Goal: Task Accomplishment & Management: Complete application form

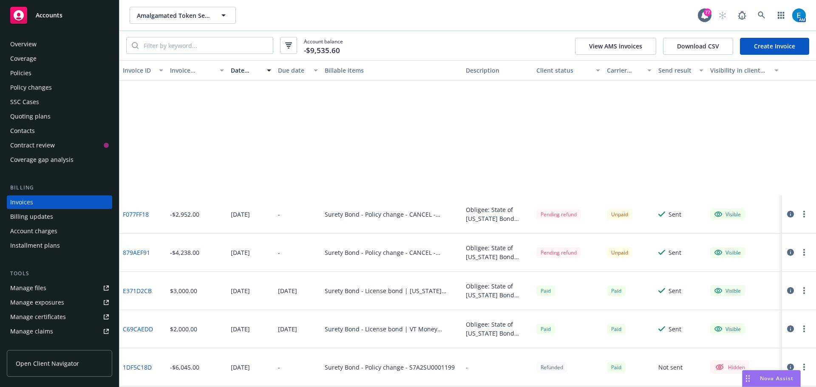
scroll to position [157, 0]
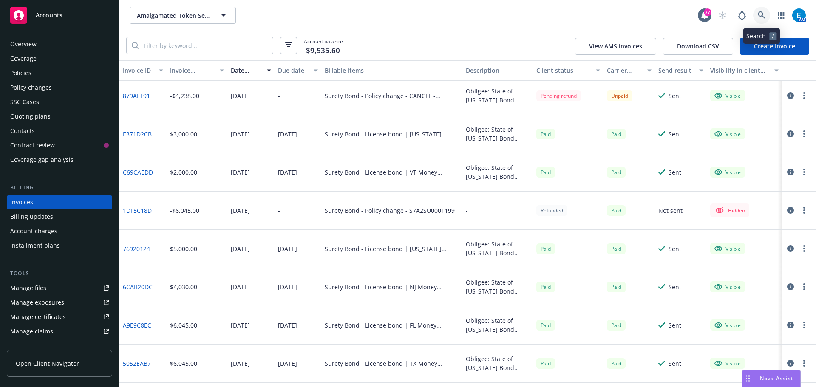
click at [760, 16] on icon at bounding box center [760, 14] width 7 height 7
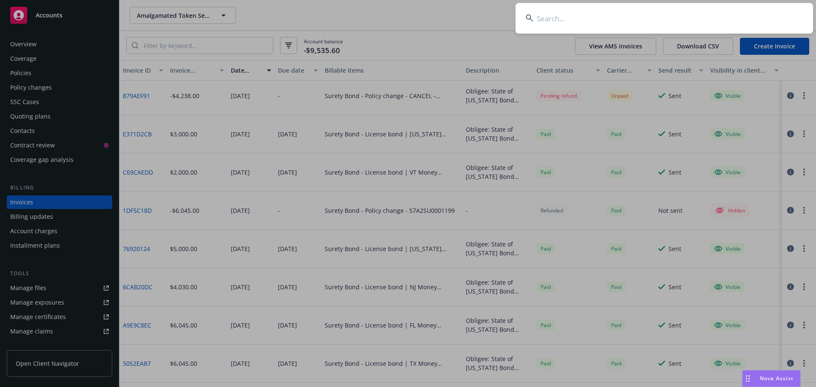
click at [517, 18] on input at bounding box center [663, 18] width 297 height 31
click at [568, 21] on input at bounding box center [663, 18] width 297 height 31
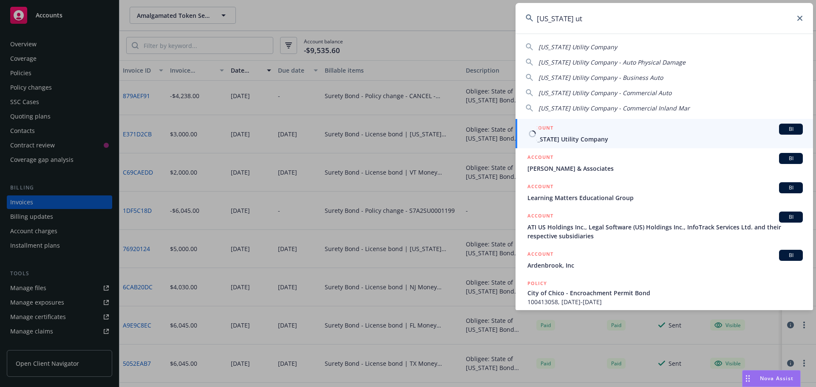
type input "california ut"
click at [567, 139] on span "California Utility Company" at bounding box center [664, 139] width 275 height 9
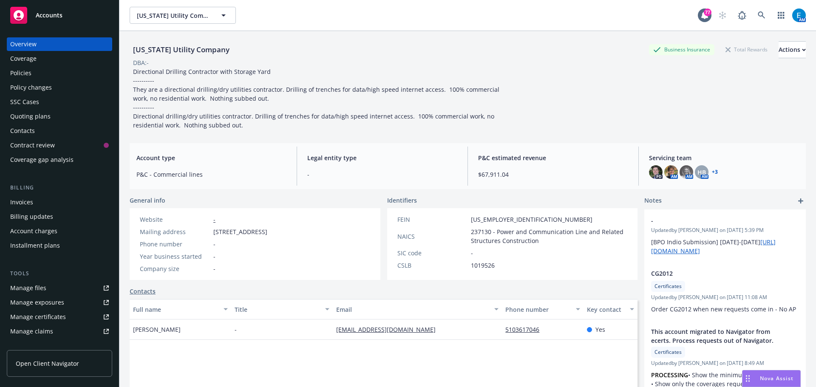
click at [16, 73] on div "Policies" at bounding box center [20, 73] width 21 height 14
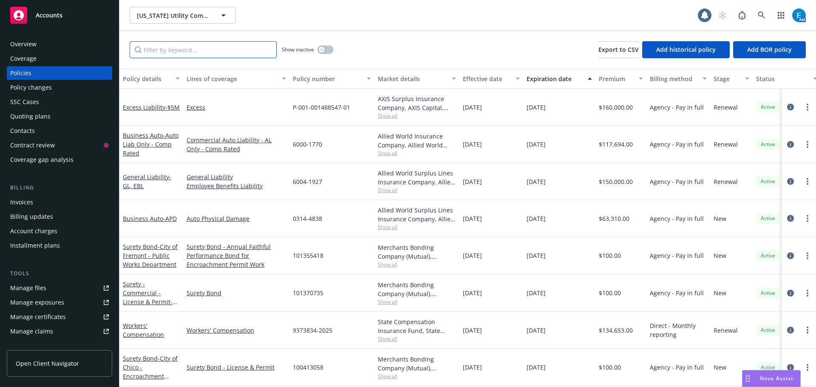
click at [243, 48] on input "Filter by keyword..." at bounding box center [203, 49] width 147 height 17
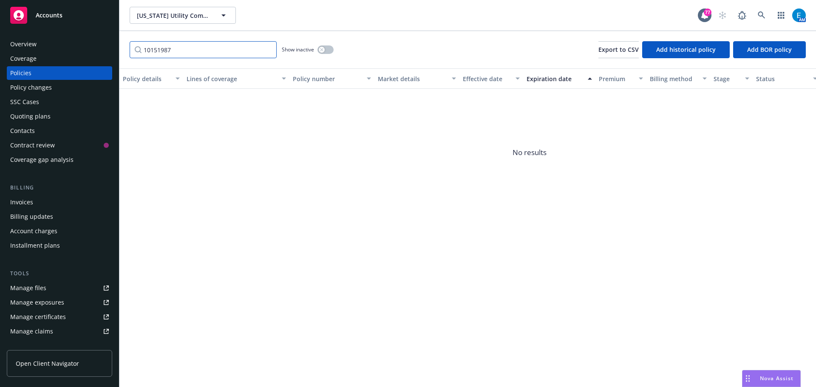
type input "101519870"
click at [266, 50] on input "101519870" at bounding box center [203, 49] width 147 height 17
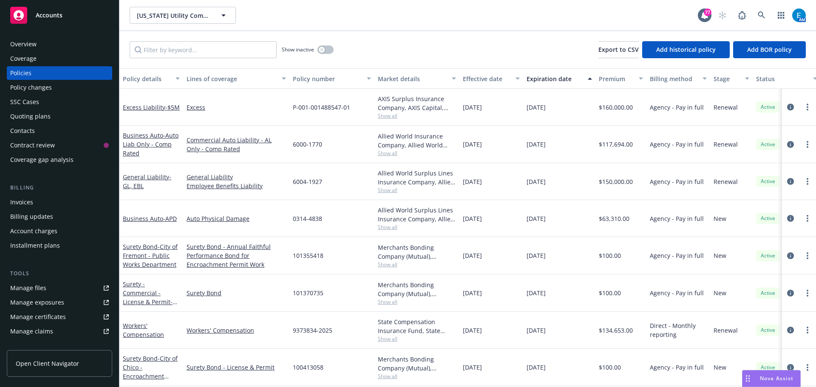
click at [24, 116] on div "Quoting plans" at bounding box center [30, 117] width 40 height 14
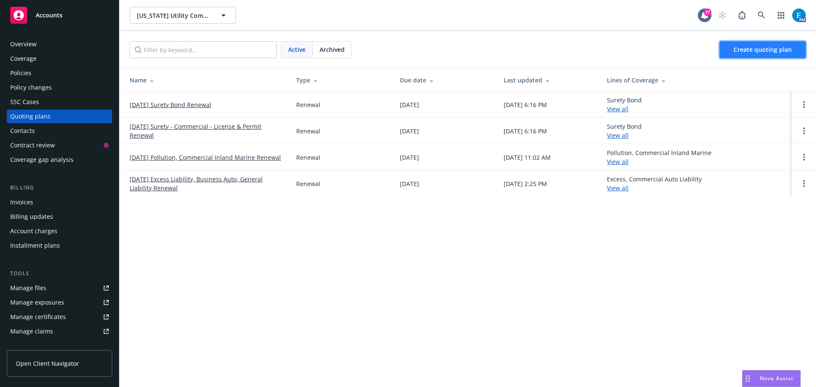
click at [781, 47] on span "Create quoting plan" at bounding box center [762, 49] width 58 height 8
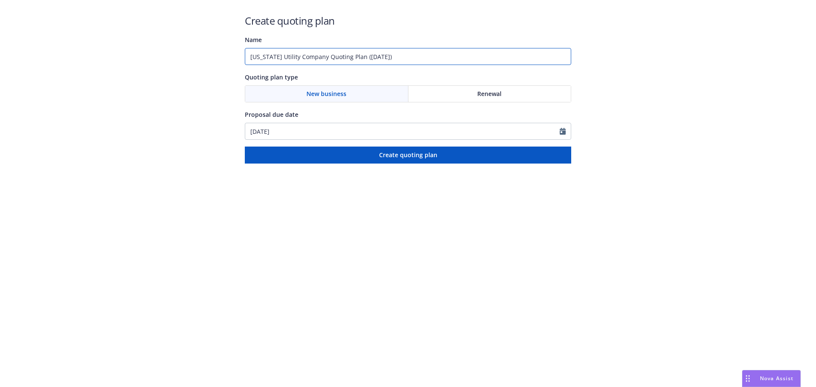
drag, startPoint x: 411, startPoint y: 55, endPoint x: 188, endPoint y: 65, distance: 223.2
click at [188, 65] on div "Create quoting plan Name [US_STATE] Utility Company Quoting Plan ([DATE]) Quoti…" at bounding box center [408, 82] width 816 height 164
click at [317, 54] on input "#101519870" at bounding box center [408, 56] width 326 height 17
type input "#101519870 [PERSON_NAME]'s Electric Bond"
click at [486, 92] on span "Renewal" at bounding box center [489, 93] width 24 height 9
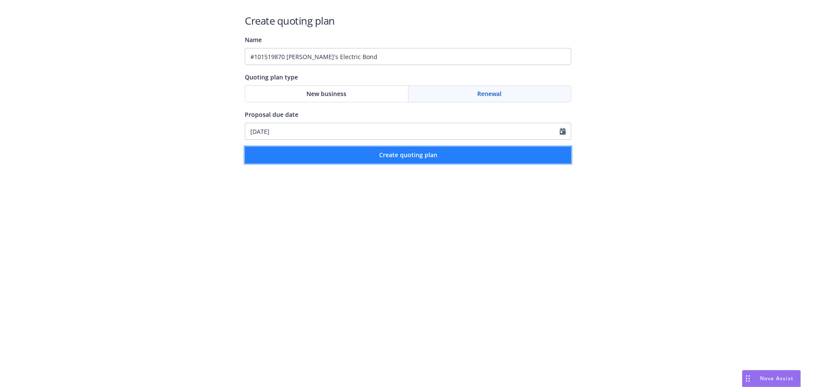
click at [425, 154] on span "Create quoting plan" at bounding box center [408, 155] width 58 height 8
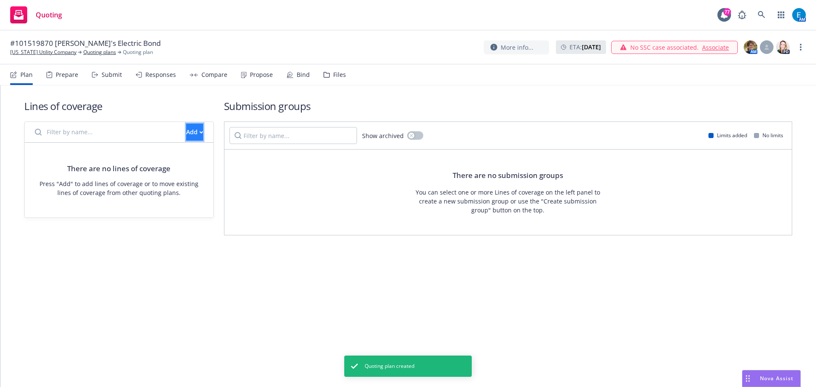
click at [186, 130] on button "Add" at bounding box center [194, 132] width 17 height 17
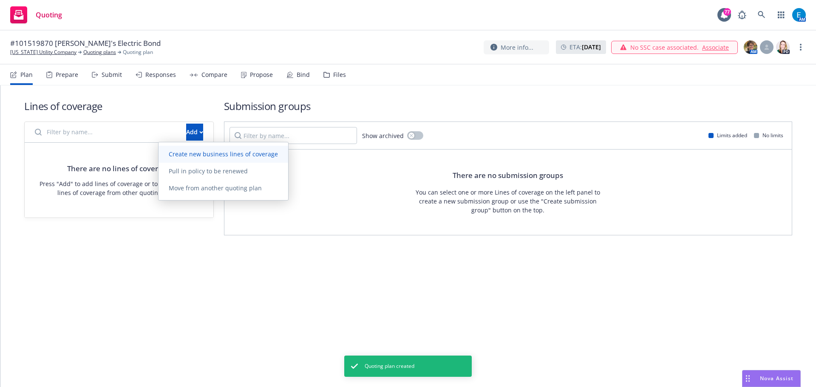
click at [203, 155] on span "Create new business lines of coverage" at bounding box center [223, 154] width 130 height 8
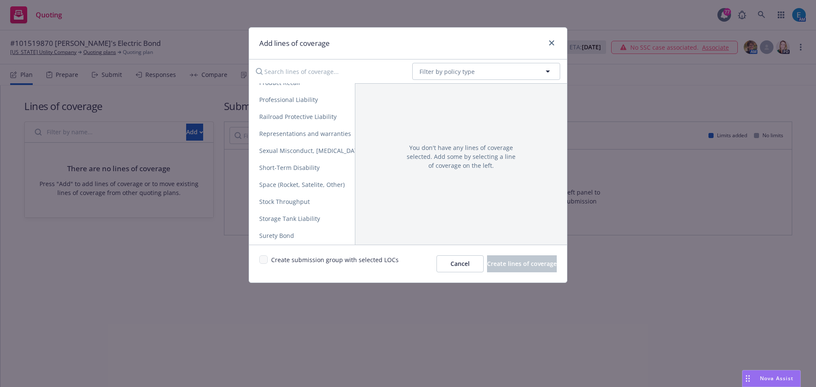
scroll to position [1609, 0]
click at [276, 217] on span "Surety Bond" at bounding box center [276, 218] width 55 height 8
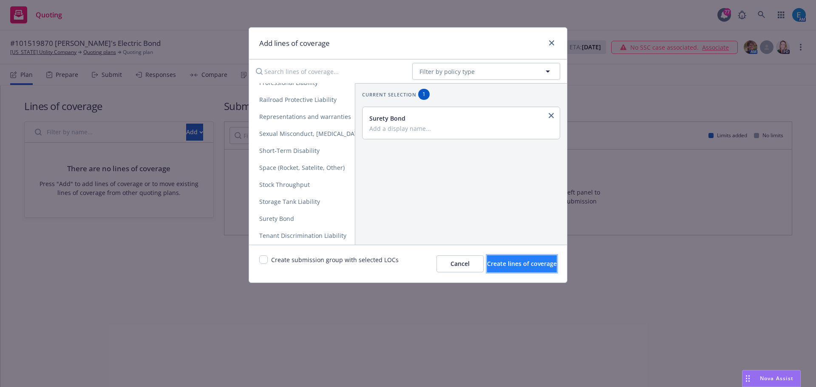
drag, startPoint x: 486, startPoint y: 262, endPoint x: 480, endPoint y: 260, distance: 5.7
click at [487, 262] on span "Create lines of coverage" at bounding box center [522, 264] width 70 height 8
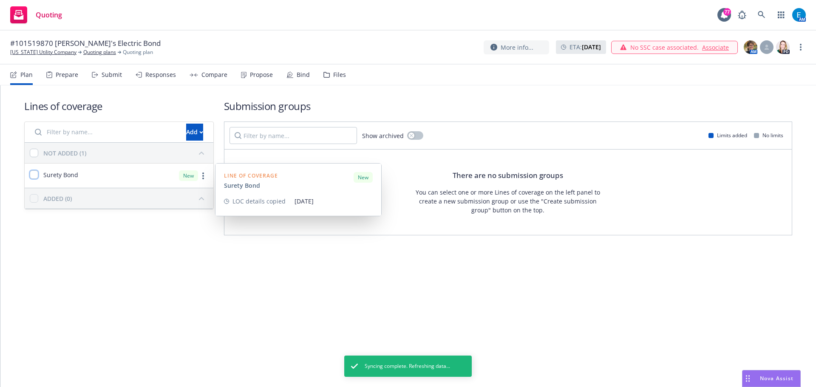
click at [34, 177] on input "checkbox" at bounding box center [34, 174] width 8 height 8
checkbox input "true"
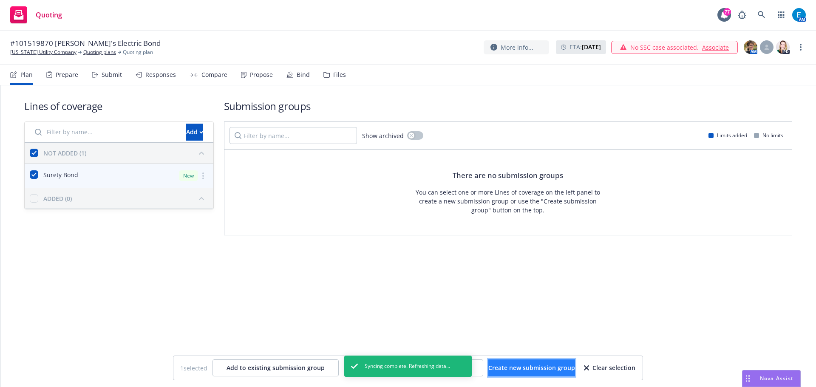
click at [514, 368] on span "Create new submission group" at bounding box center [531, 368] width 87 height 8
checkbox input "false"
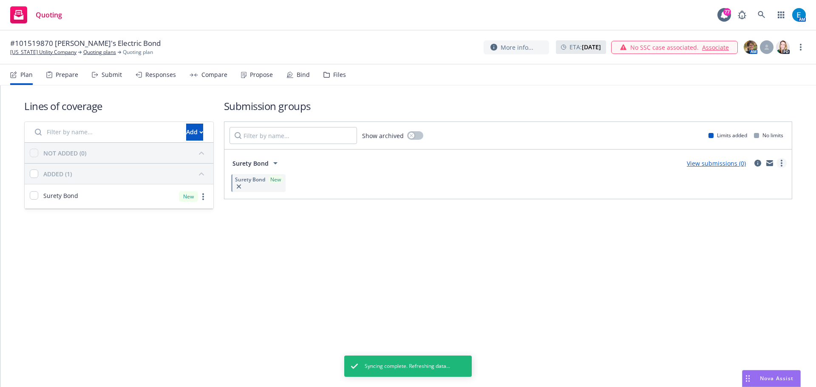
drag, startPoint x: 782, startPoint y: 164, endPoint x: 778, endPoint y: 167, distance: 4.5
click at [782, 164] on circle "more" at bounding box center [781, 163] width 2 height 2
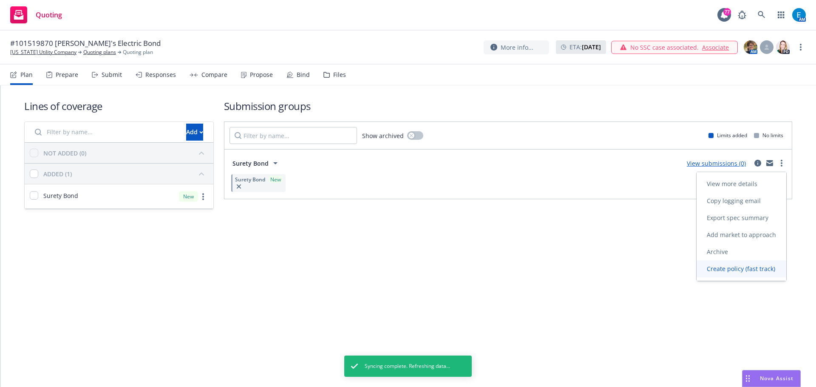
click at [741, 268] on span "Create policy (fast track)" at bounding box center [740, 269] width 89 height 8
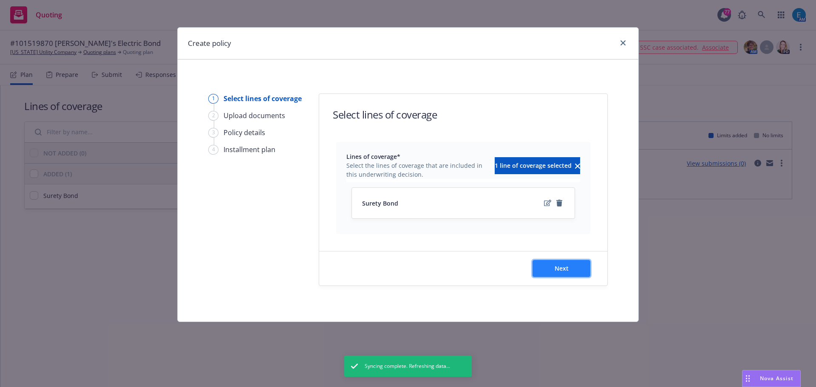
click at [567, 267] on span "Next" at bounding box center [561, 268] width 14 height 8
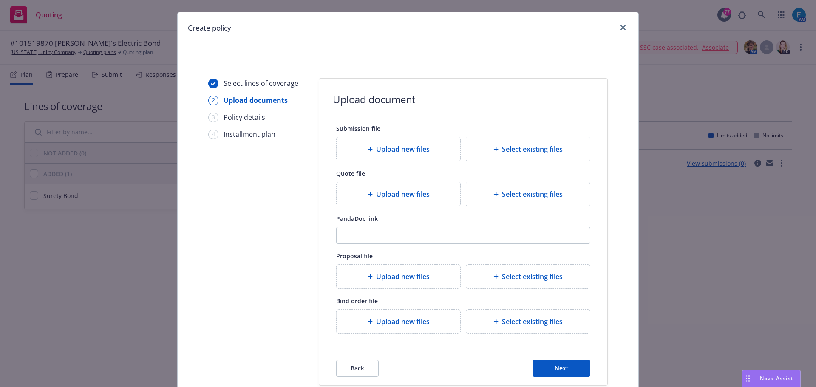
scroll to position [42, 0]
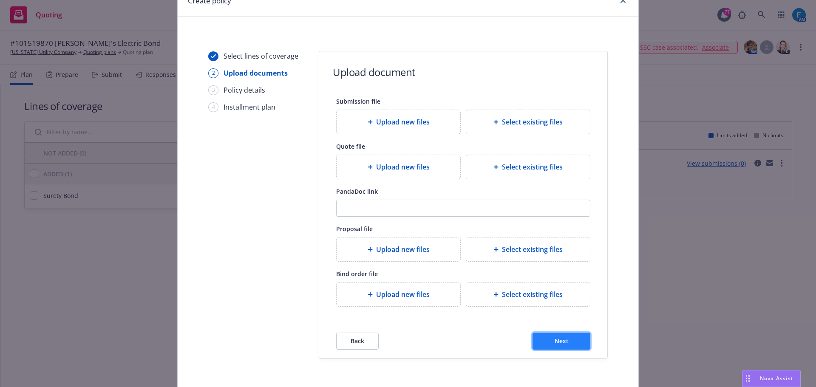
click at [562, 339] on span "Next" at bounding box center [561, 341] width 14 height 8
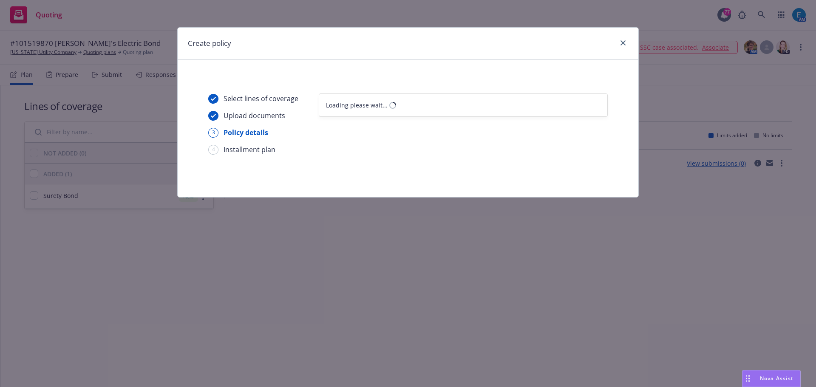
select select "12"
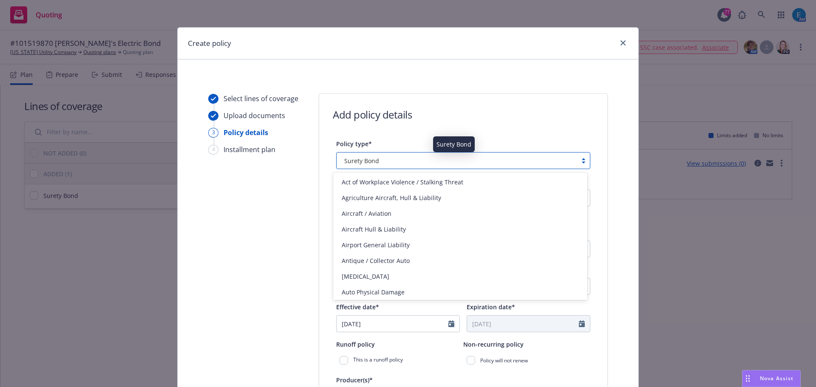
click at [379, 157] on div "Surety Bond" at bounding box center [457, 160] width 232 height 9
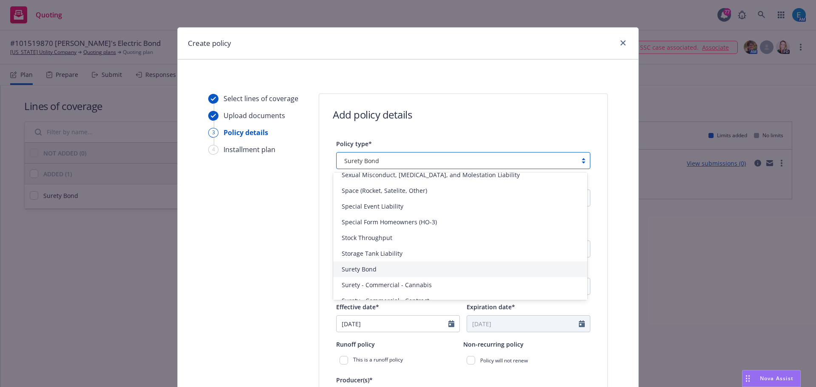
scroll to position [1902, 0]
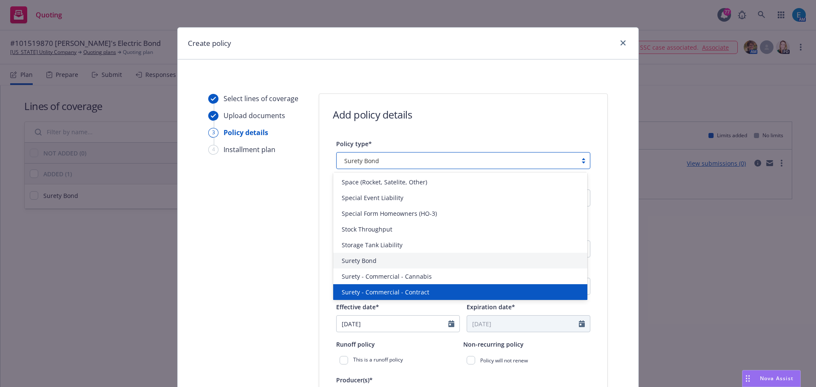
click at [423, 290] on span "Surety - Commercial - Contract" at bounding box center [384, 292] width 87 height 9
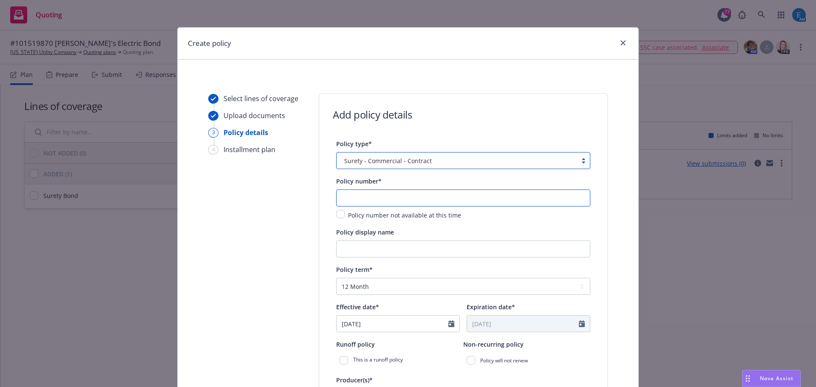
click at [364, 199] on input "text" at bounding box center [463, 197] width 254 height 17
click at [393, 198] on input "text" at bounding box center [463, 197] width 254 height 17
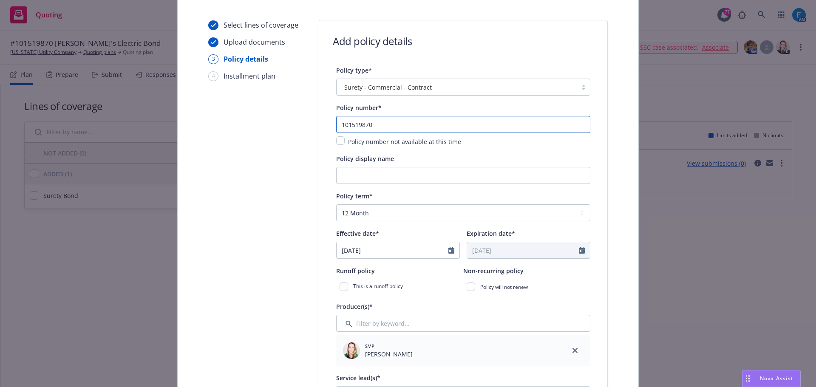
scroll to position [85, 0]
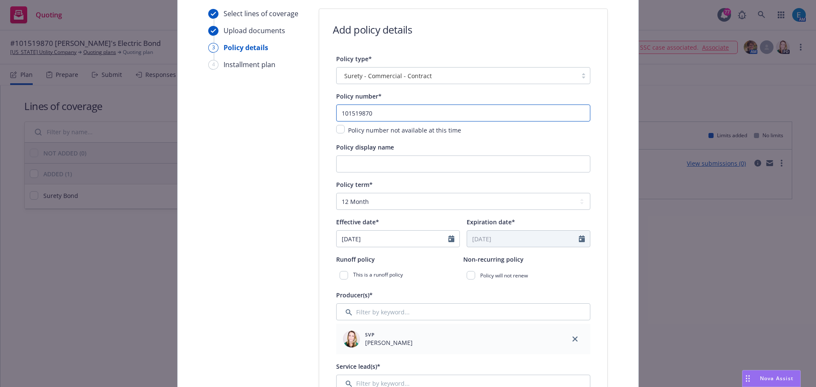
type input "101519870"
click at [373, 165] on input "Policy display name" at bounding box center [463, 163] width 254 height 17
click at [372, 166] on input "Policy display name" at bounding box center [463, 163] width 254 height 17
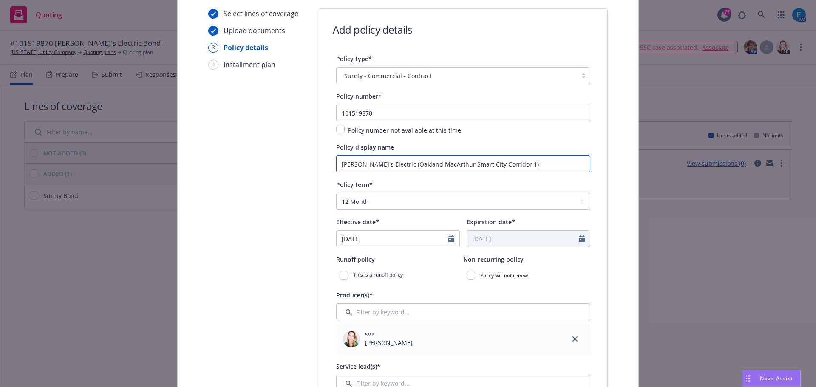
type input "Ray's Electric (Oakland MacArthur Smart City Corridor 1)"
click at [378, 203] on select "Select policy term 12 Month 6 Month 4 Month 3 Month 2 Month 1 Month 36 Month (3…" at bounding box center [463, 201] width 254 height 17
select select "other"
click at [336, 193] on select "Select policy term 12 Month 6 Month 4 Month 3 Month 2 Month 1 Month 36 Month (3…" at bounding box center [463, 201] width 254 height 17
click at [448, 237] on icon "Calendar" at bounding box center [451, 238] width 6 height 7
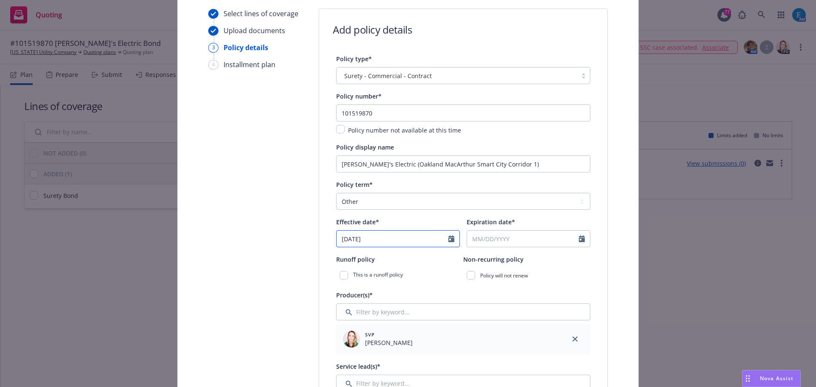
select select "8"
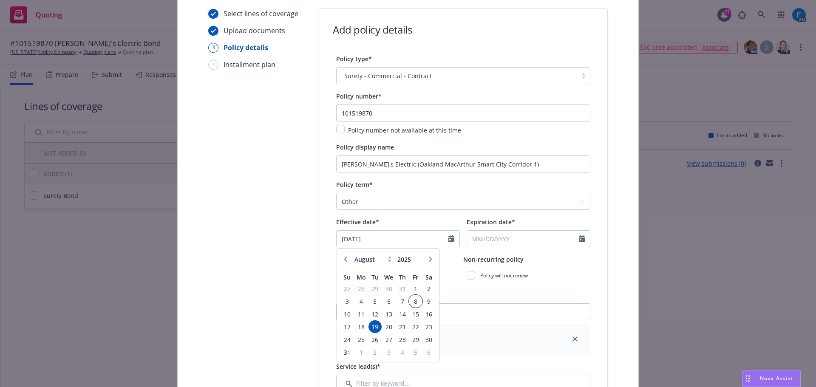
click at [412, 302] on span "8" at bounding box center [414, 301] width 11 height 11
type input "08/08/2025"
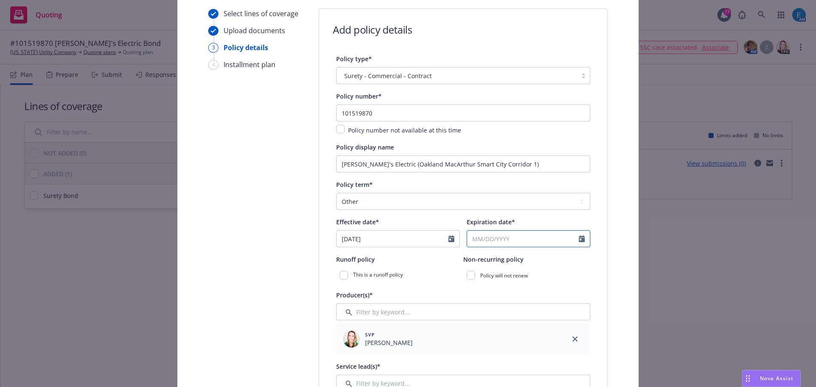
click at [533, 238] on input "Expiration date*" at bounding box center [523, 239] width 112 height 16
click at [559, 259] on icon "button" at bounding box center [560, 259] width 3 height 5
select select "9"
click at [503, 341] on span "30" at bounding box center [505, 339] width 11 height 11
type input "09/30/2025"
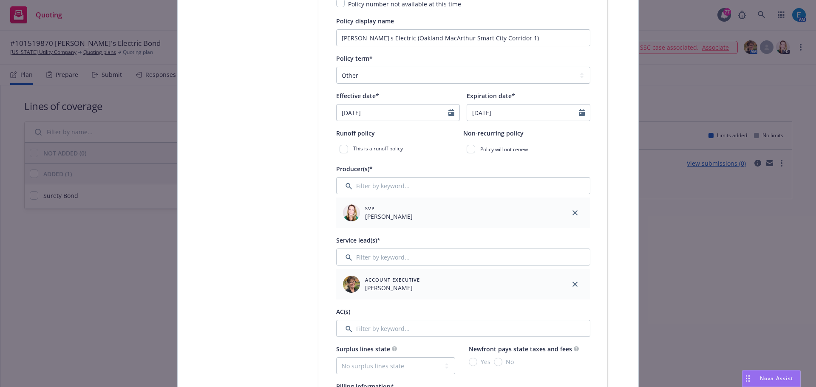
scroll to position [212, 0]
click at [467, 149] on input "checkbox" at bounding box center [470, 148] width 8 height 8
checkbox input "true"
click at [418, 186] on input "Filter by keyword..." at bounding box center [463, 184] width 254 height 17
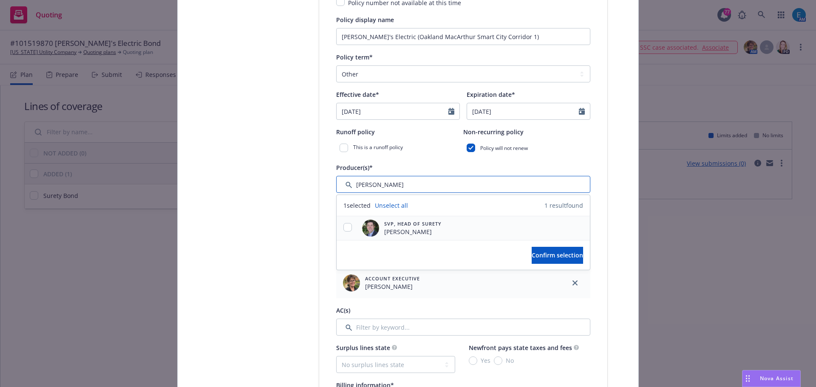
type input "bryan"
click at [343, 226] on input "checkbox" at bounding box center [347, 227] width 8 height 8
checkbox input "true"
click at [531, 251] on span "Confirm selection" at bounding box center [556, 255] width 51 height 8
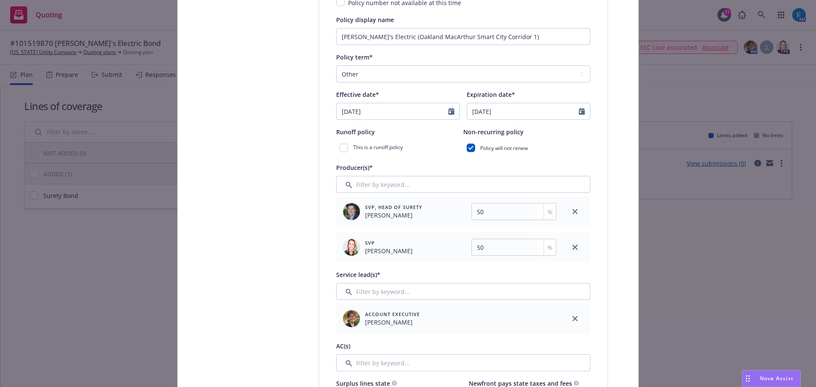
click at [572, 246] on icon "close" at bounding box center [574, 247] width 5 height 5
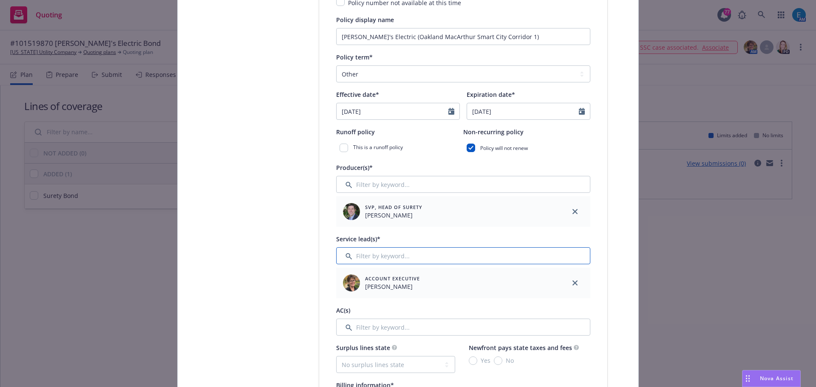
click at [384, 256] on input "Filter by keyword..." at bounding box center [463, 255] width 254 height 17
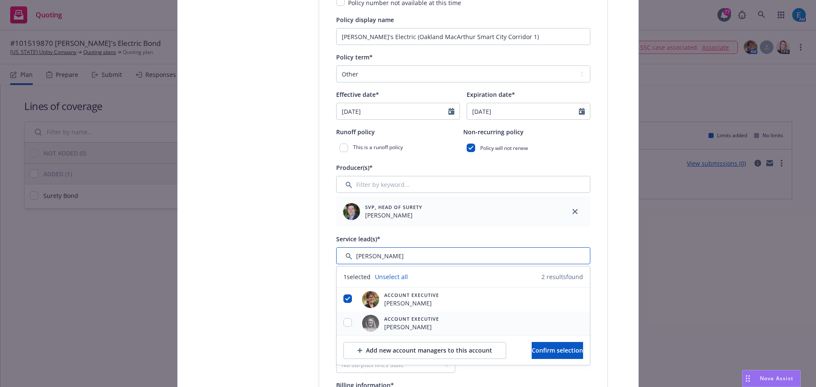
type input "erin"
click at [345, 325] on input "checkbox" at bounding box center [347, 322] width 8 height 8
checkbox input "true"
click at [344, 296] on input "checkbox" at bounding box center [347, 298] width 8 height 8
checkbox input "false"
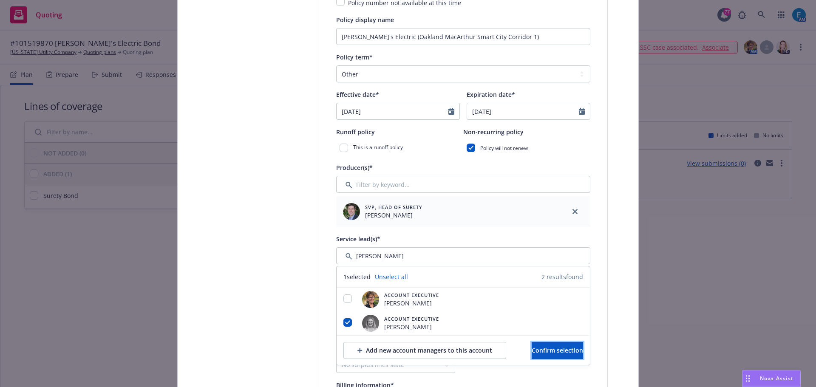
click at [542, 350] on span "Confirm selection" at bounding box center [556, 350] width 51 height 8
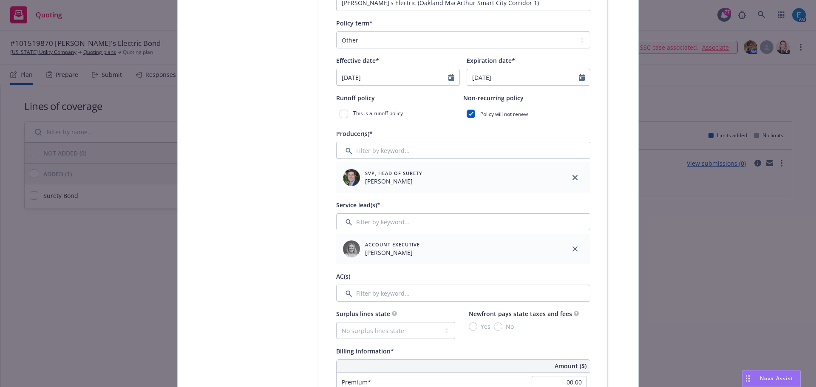
scroll to position [340, 0]
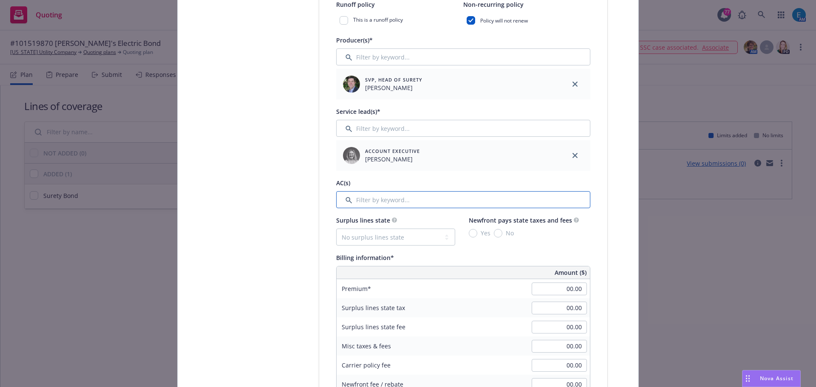
click at [445, 200] on input "Filter by keyword..." at bounding box center [463, 199] width 254 height 17
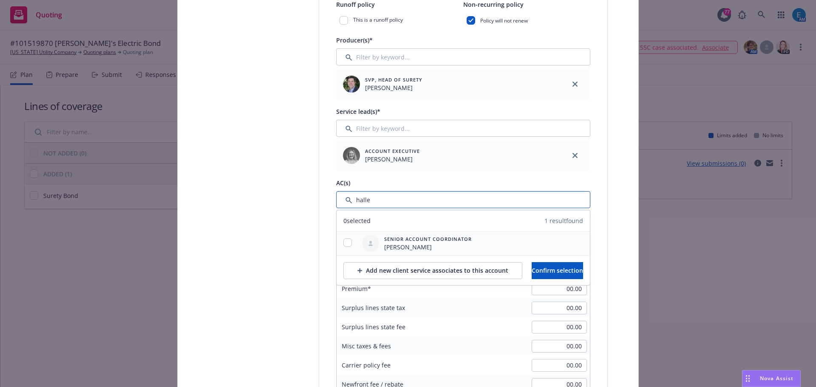
type input "halle"
click at [346, 241] on input "checkbox" at bounding box center [347, 242] width 8 height 8
checkbox input "true"
click at [545, 267] on span "Confirm selection" at bounding box center [556, 270] width 51 height 8
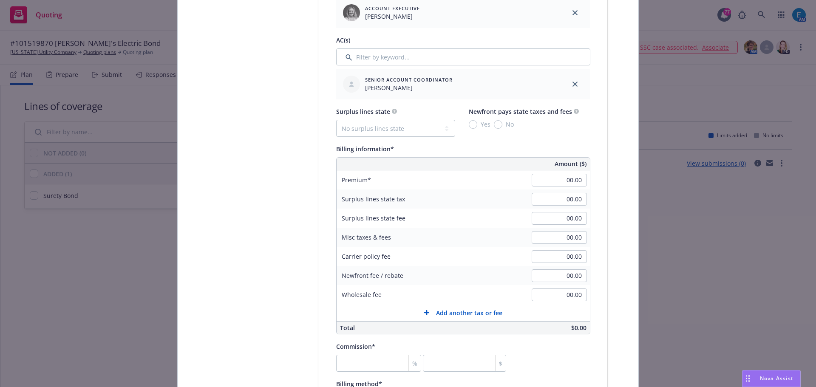
scroll to position [510, 0]
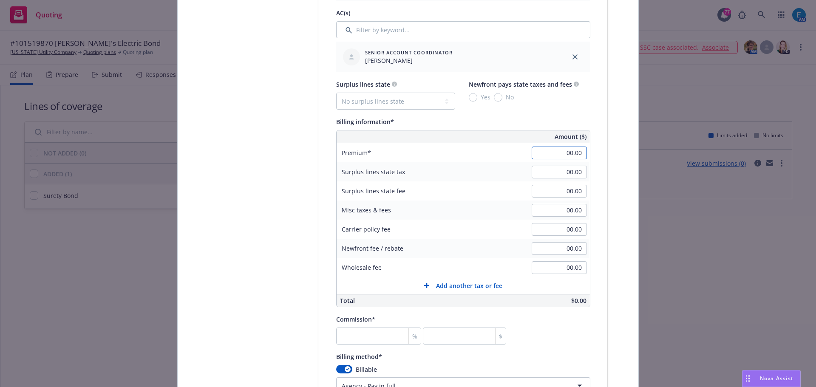
click at [554, 152] on input "00.00" at bounding box center [558, 153] width 55 height 13
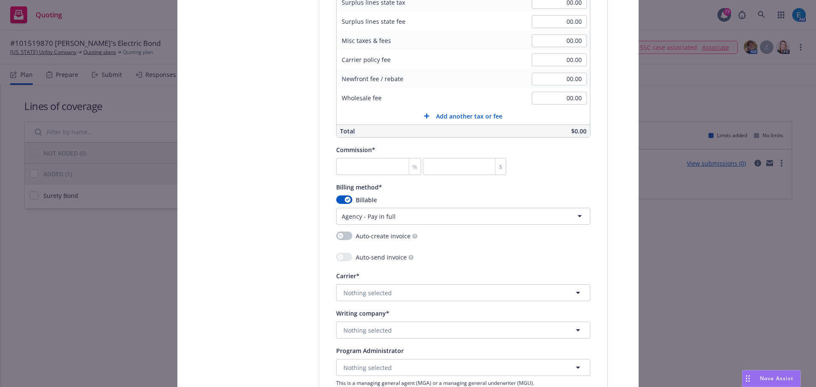
scroll to position [680, 0]
type input "23,400.00"
click at [455, 162] on input "number" at bounding box center [464, 166] width 83 height 17
type input "0.03"
type input "7"
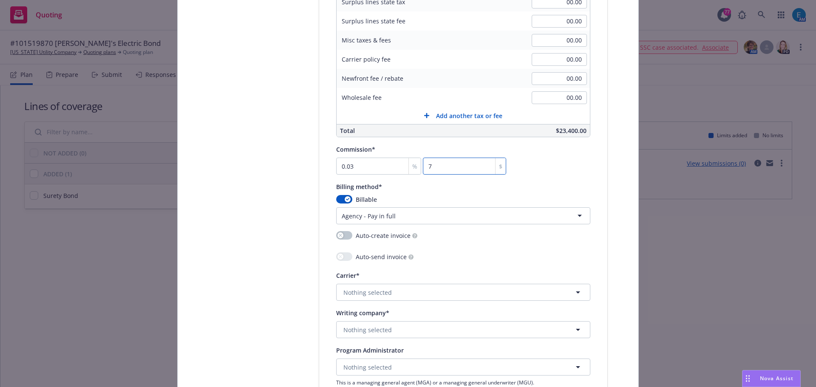
type input "0.299"
type input "70"
type input "3"
type input "702"
type input "30"
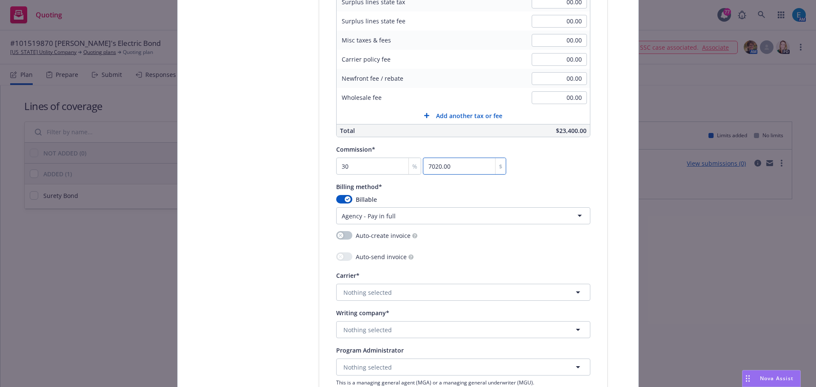
type input "7020.00"
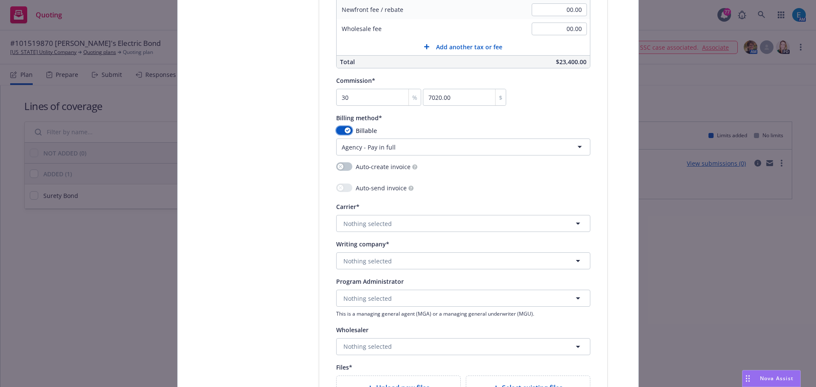
scroll to position [765, 0]
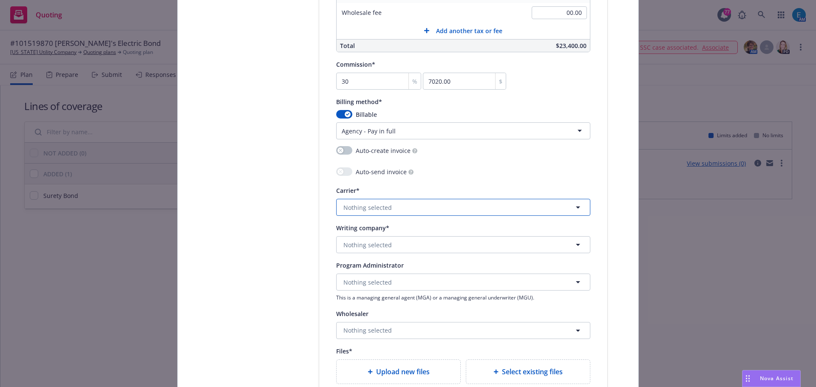
click at [414, 210] on button "Nothing selected" at bounding box center [463, 207] width 254 height 17
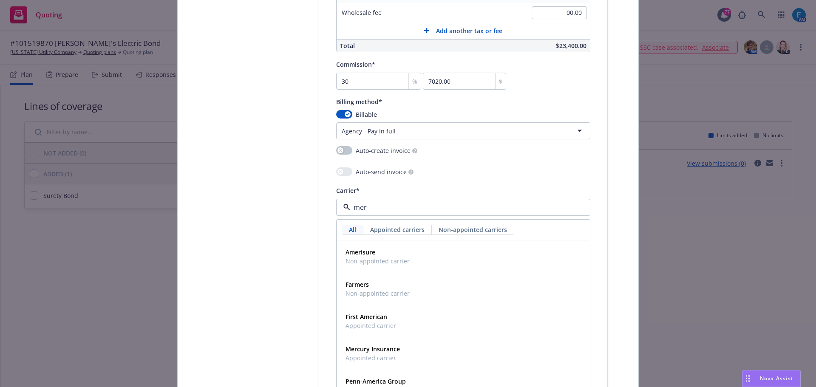
type input "merc"
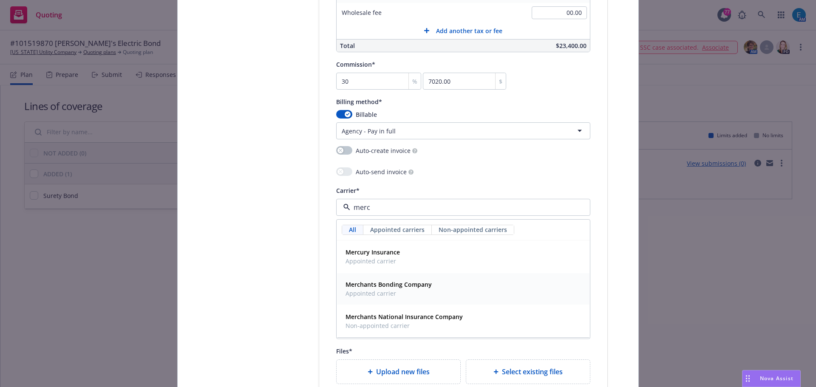
click at [401, 285] on strong "Merchants Bonding Company" at bounding box center [388, 284] width 86 height 8
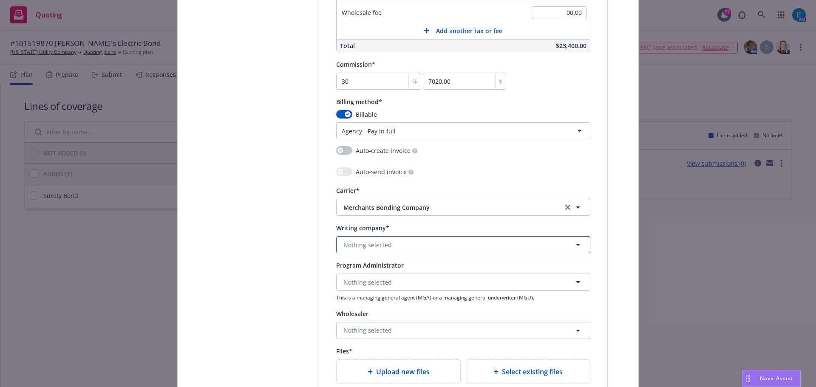
click at [391, 245] on button "Nothing selected" at bounding box center [463, 244] width 254 height 17
type input "mer"
click at [412, 269] on strong "Merchants Bonding Company (Mutual)" at bounding box center [401, 269] width 112 height 8
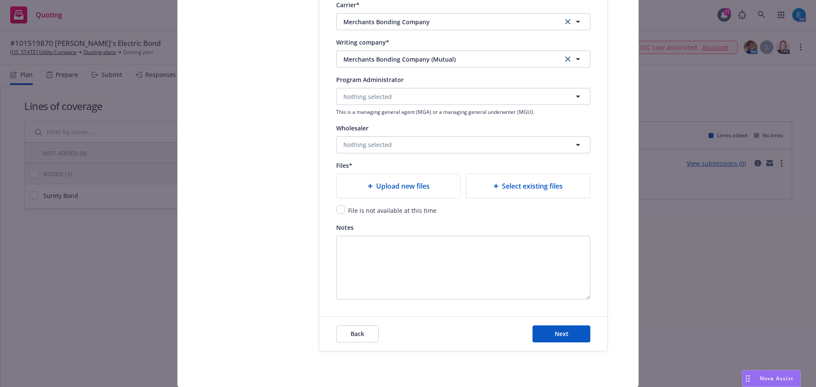
scroll to position [978, 0]
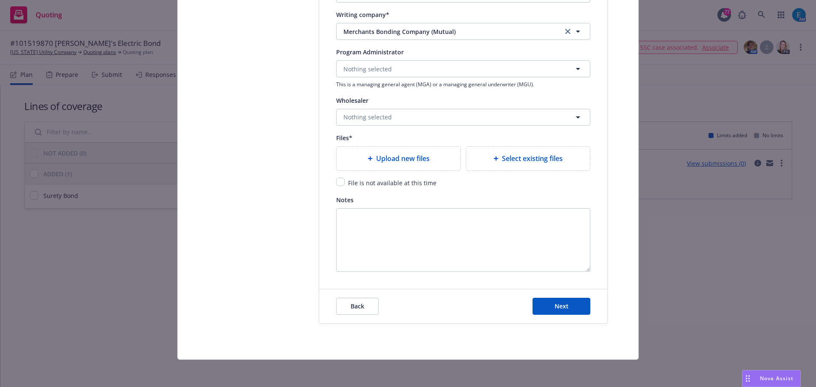
click at [398, 156] on span "Upload new files" at bounding box center [403, 158] width 54 height 10
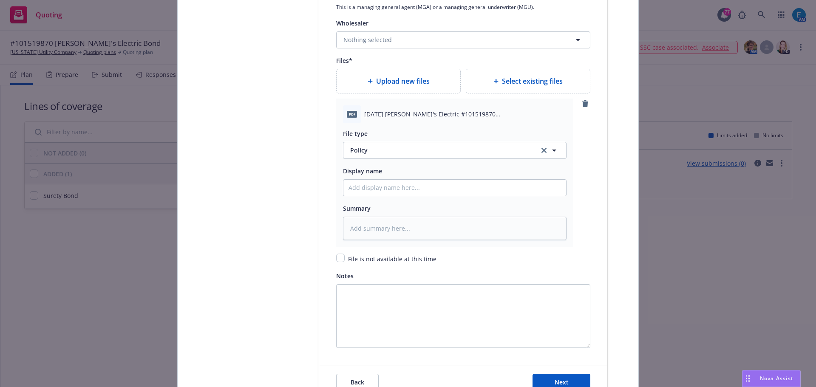
scroll to position [1063, 0]
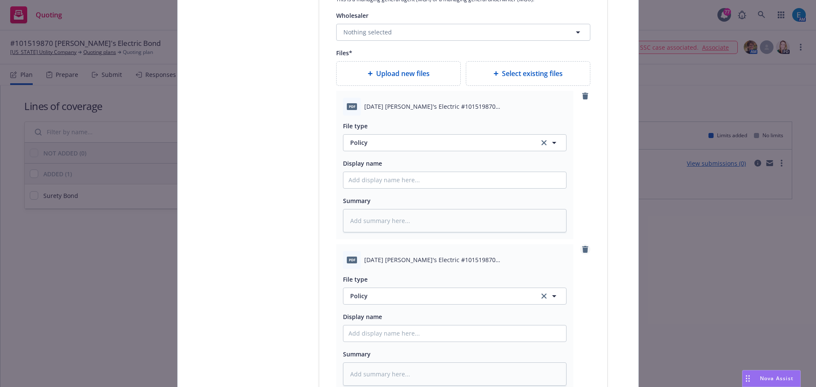
click at [582, 250] on icon "remove" at bounding box center [585, 249] width 6 height 7
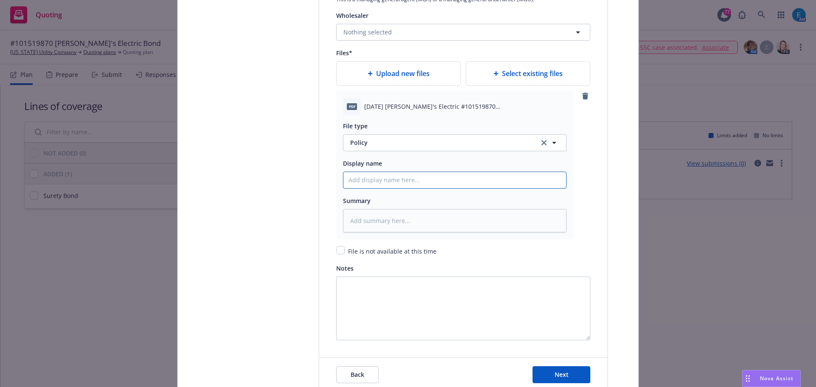
click at [360, 174] on input "Policy display name" at bounding box center [454, 180] width 223 height 16
type textarea "x"
type input "#"
type textarea "x"
type input "#1"
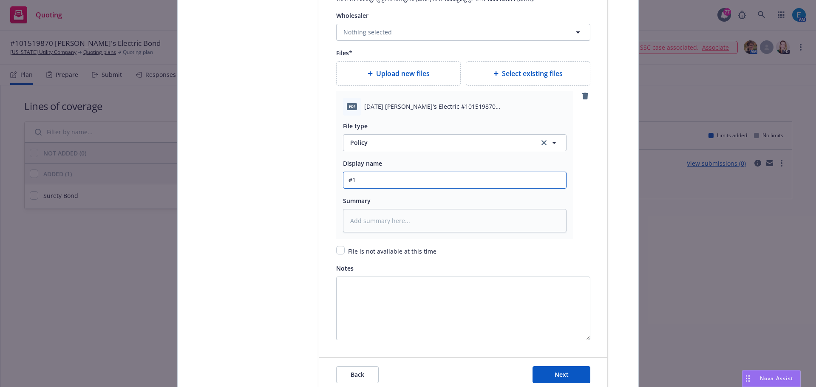
type textarea "x"
type input "#10"
type textarea "x"
type input "#101"
type textarea "x"
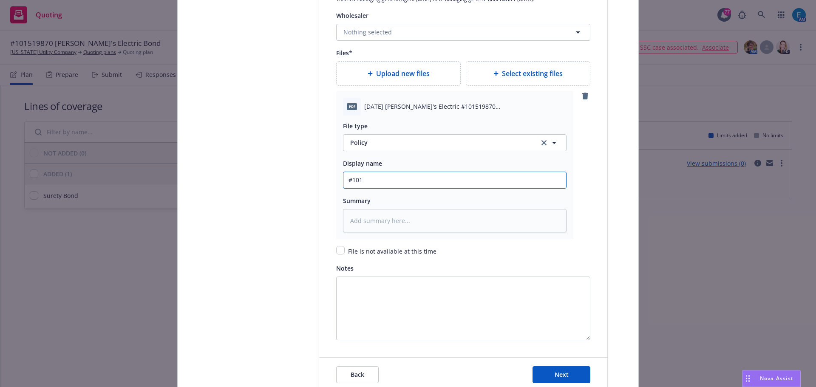
type input "#1015"
type textarea "x"
type input "#101519"
type textarea "x"
type input "#1015198"
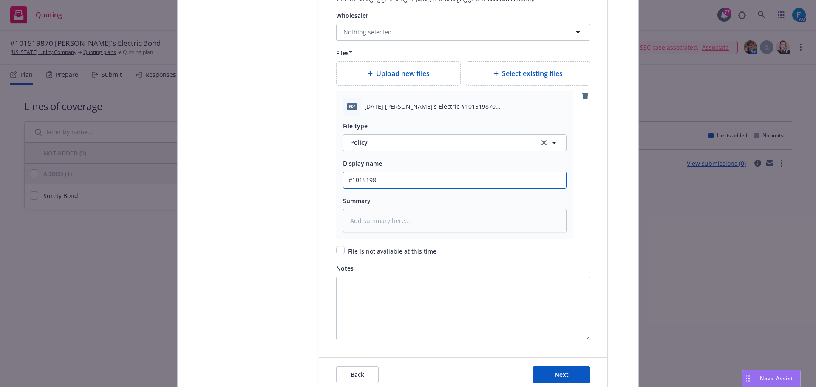
type textarea "x"
type input "#10151987"
type textarea "x"
type input "#101519870"
type textarea "x"
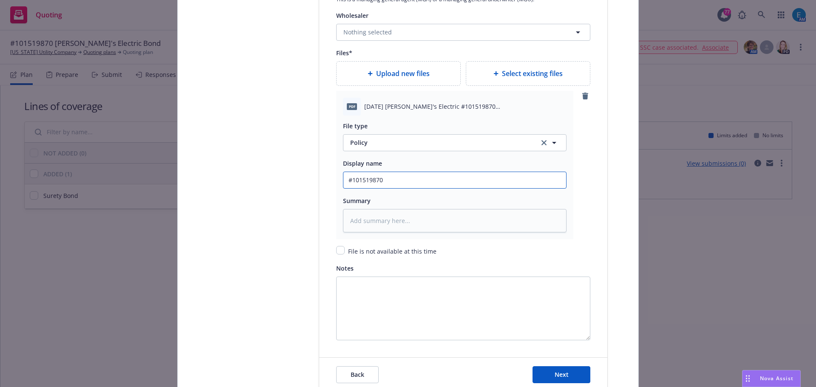
type input "#101519870"
type textarea "x"
type input "#101519870 R"
type textarea "x"
type input "#101519870 Ra"
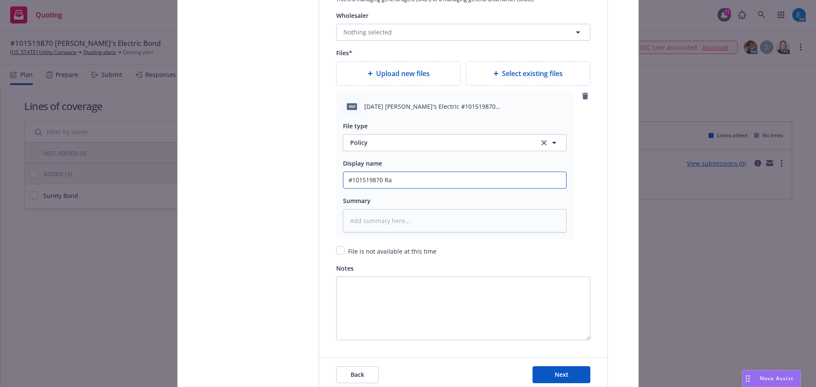
type textarea "x"
type input "#101519870 Ray"
type textarea "x"
type input "#101519870 Rays"
type textarea "x"
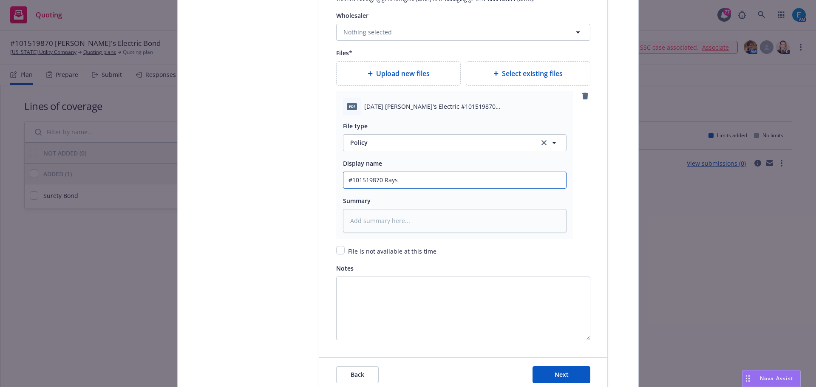
type input "#101519870 Ray"
type textarea "x"
type input "#101519870 Ray'"
type textarea "x"
type input "#101519870 Ray's"
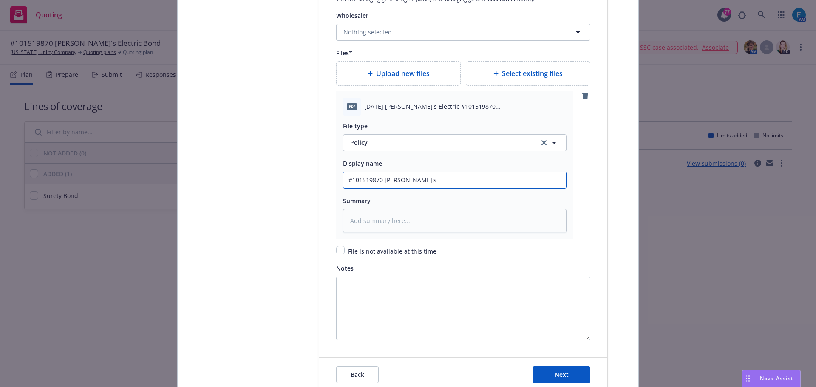
type textarea "x"
type input "#101519870 Ray's"
type textarea "x"
type input "#101519870 Ray's E"
type textarea "x"
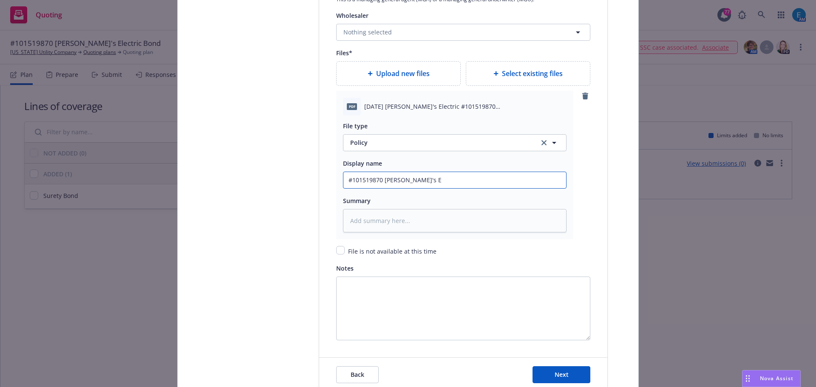
type input "#101519870 Ray's El"
type textarea "x"
type input "#101519870 Ray's Ele"
type textarea "x"
type input "#101519870 Ray's Elec"
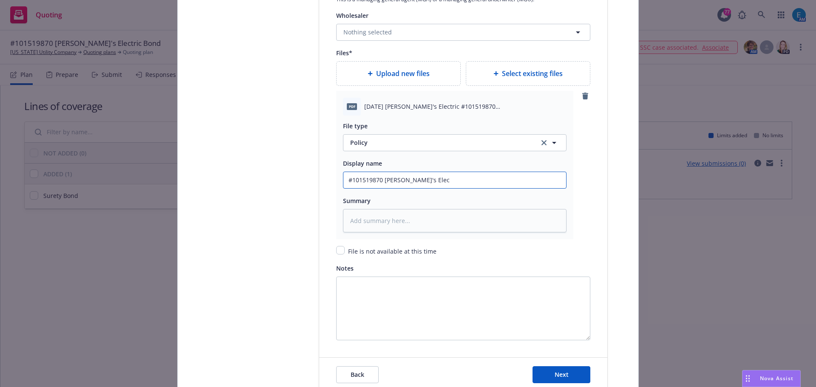
type textarea "x"
type input "#101519870 Ray's Elect"
type textarea "x"
type input "#101519870 Ray's Electr"
type textarea "x"
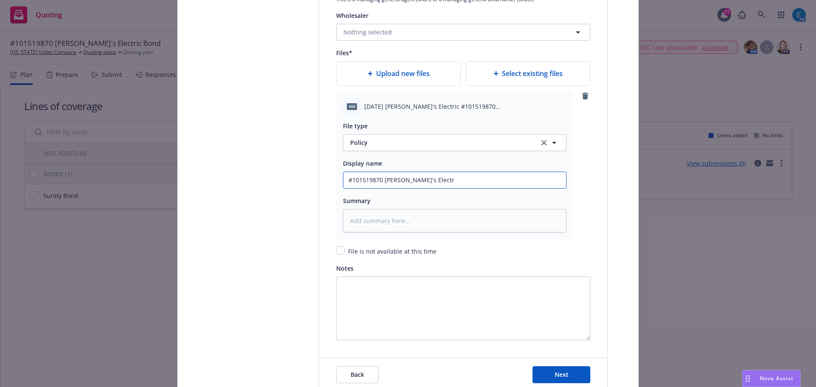
type input "#101519870 Ray's Electri"
type textarea "x"
type input "#101519870 Ray's Electric"
type textarea "x"
type input "#101519870 Ray's Electric"
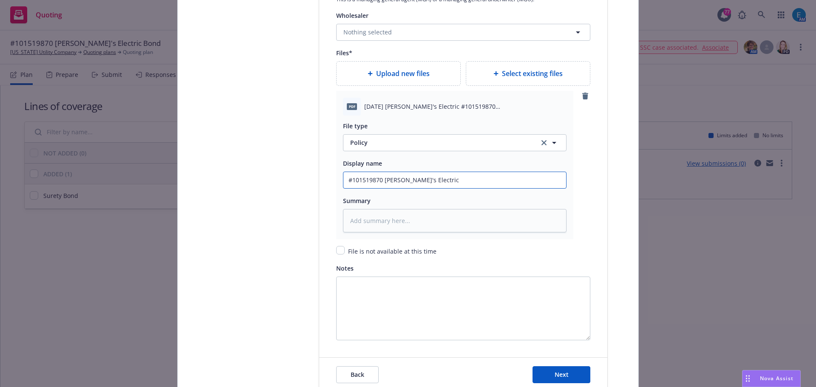
type textarea "x"
type input "#101519870 Ray's Electric -"
type textarea "x"
type input "#101519870 Ray's Electric -"
type textarea "x"
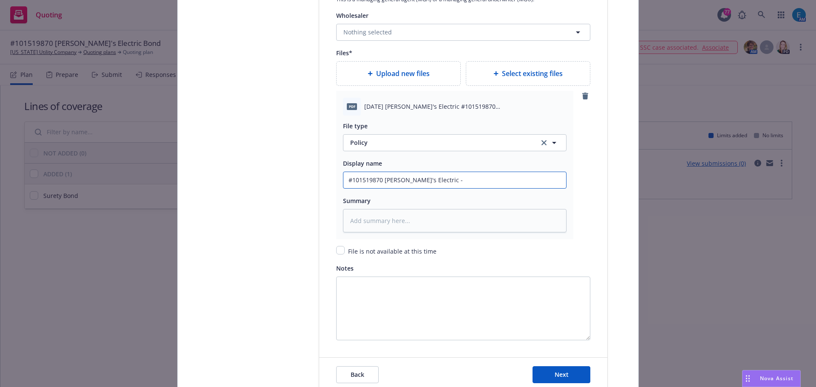
type input "#101519870 Ray's Electric - O"
type textarea "x"
type input "#101519870 Ray's Electric - Oa"
type textarea "x"
type input "#101519870 Ray's Electric - Oak"
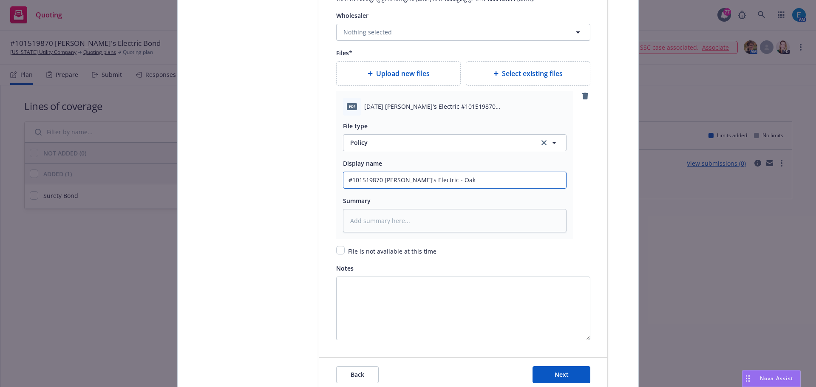
type textarea "x"
type input "#101519870 Ray's Electric - Oakl"
type textarea "x"
type input "#101519870 Ray's Electric - Oakla"
type textarea "x"
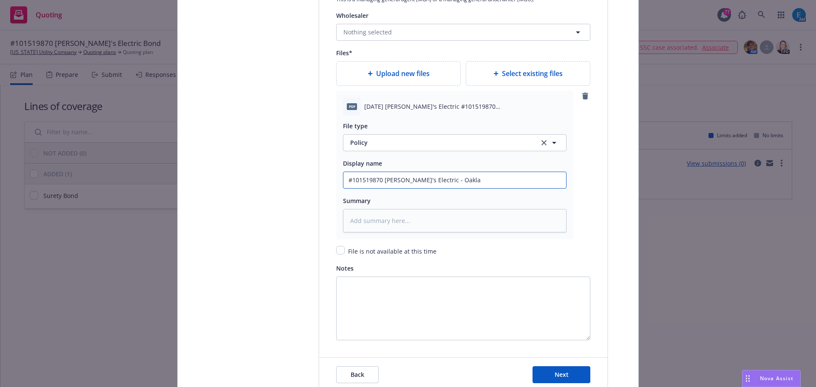
type input "#101519870 Ray's Electric - Oaklan"
type textarea "x"
type input "#101519870 Ray's Electric - Oakland"
type textarea "x"
type input "#101519870 Ray's Electric - Oakland"
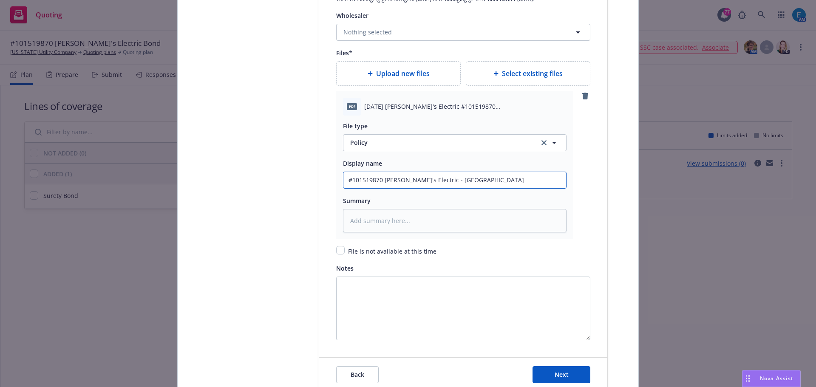
type textarea "x"
type input "#101519870 Ray's Electric - Oakland M"
type textarea "x"
type input "#101519870 Ray's Electric - Oakland Ma"
type textarea "x"
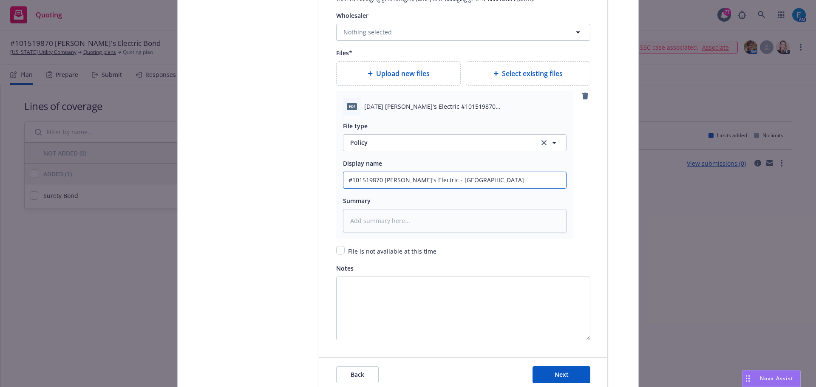
type input "#101519870 Ray's Electric - Oakland Mac"
type textarea "x"
type input "#101519870 Ray's Electric - Oakland MacA"
type textarea "x"
type input "#101519870 Ray's Electric - Oakland MacAr"
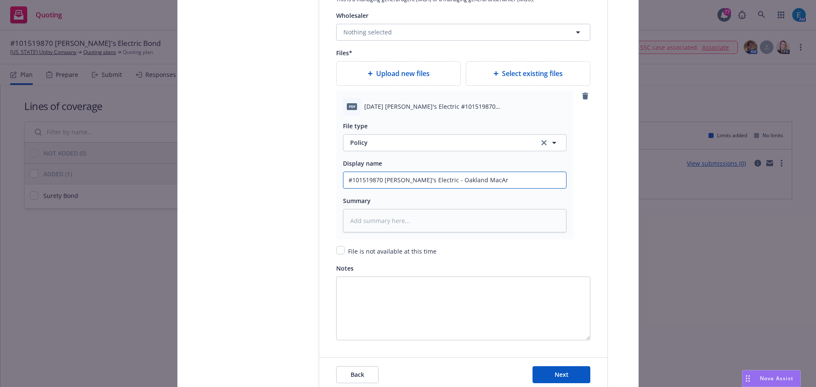
type textarea "x"
type input "#101519870 Ray's Electric - Oakland MacArt"
type textarea "x"
type input "#101519870 Ray's Electric - Oakland MacArth"
type textarea "x"
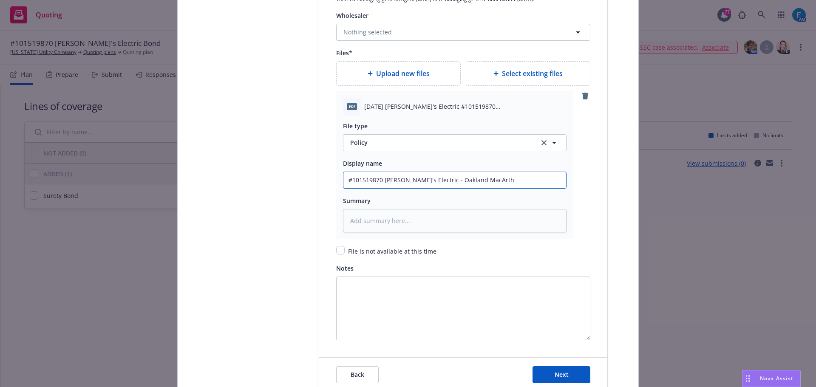
type input "#101519870 Ray's Electric - Oakland MacArthu"
type textarea "x"
type input "#101519870 Ray's Electric - Oakland MacArthur"
click at [493, 178] on input "#101519870 Ray's Electric - Oakland MacArthur" at bounding box center [454, 180] width 223 height 16
type textarea "x"
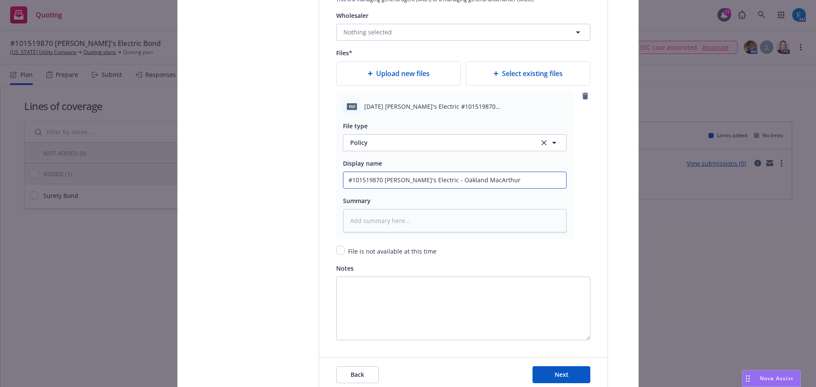
type input "#101519870 Ray's Electric - Oakland MacArthur"
type textarea "x"
type input "#101519870 Ray's Electric - Oakland MacArthur S"
type textarea "x"
type input "#101519870 Ray's Electric - Oakland MacArthur Sm"
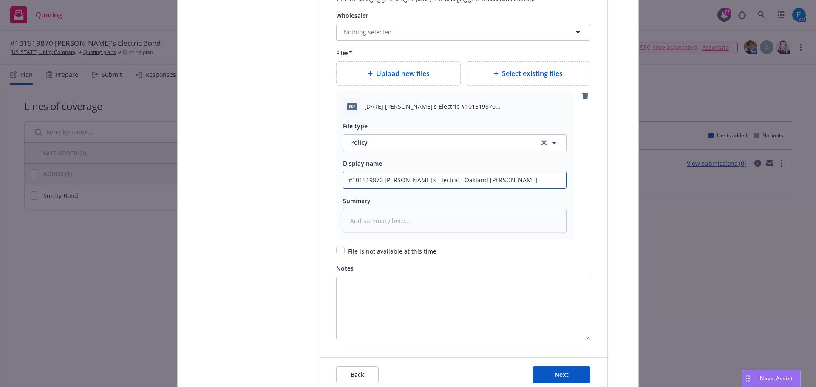
type textarea "x"
type input "#101519870 Ray's Electric - Oakland MacArthur S"
type textarea "x"
type input "#101519870 Ray's Electric - Oakland MacArthur"
type textarea "x"
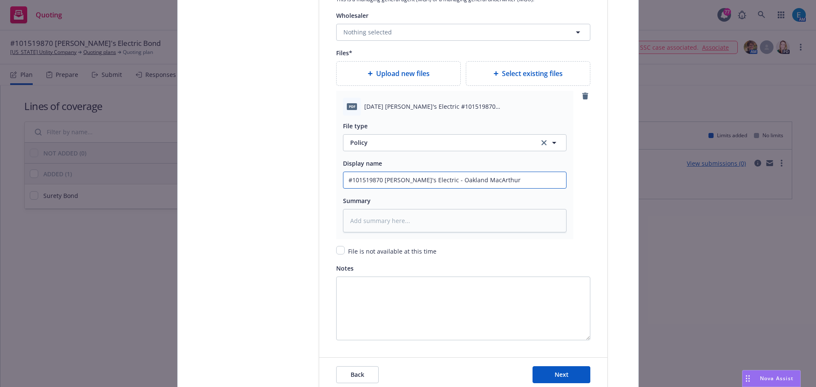
type input "#101519870 Ray's Electric - Oakland MacArthur C"
type textarea "x"
type input "#101519870 Ray's Electric - Oakland MacArthur Co"
type textarea "x"
type input "#101519870 Ray's Electric - Oakland MacArthur Cor"
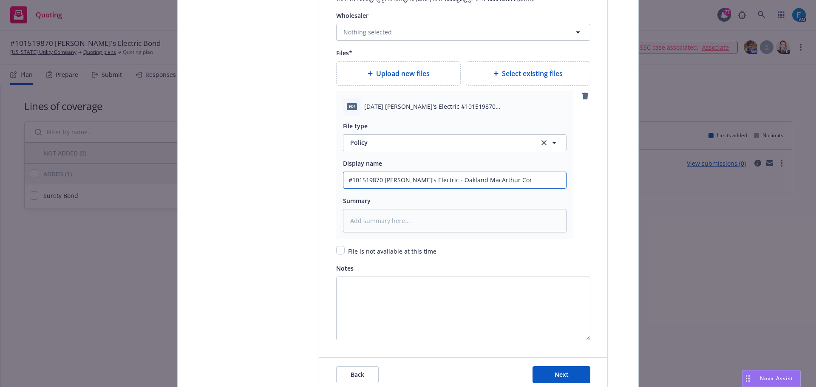
type textarea "x"
type input "#101519870 Ray's Electric - Oakland MacArthur Corr"
type textarea "x"
type input "#101519870 Ray's Electric - Oakland MacArthur Corri"
type textarea "x"
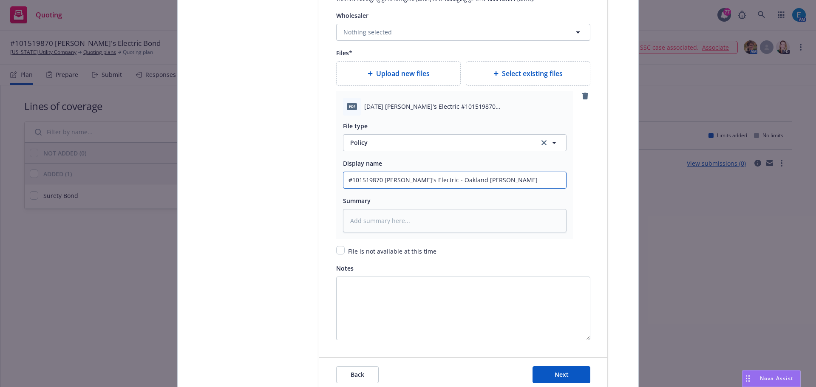
type input "#101519870 Ray's Electric - Oakland MacArthur Corrid"
type textarea "x"
type input "#101519870 Ray's Electric - Oakland MacArthur Corridor"
type textarea "x"
drag, startPoint x: 512, startPoint y: 181, endPoint x: 268, endPoint y: 181, distance: 243.4
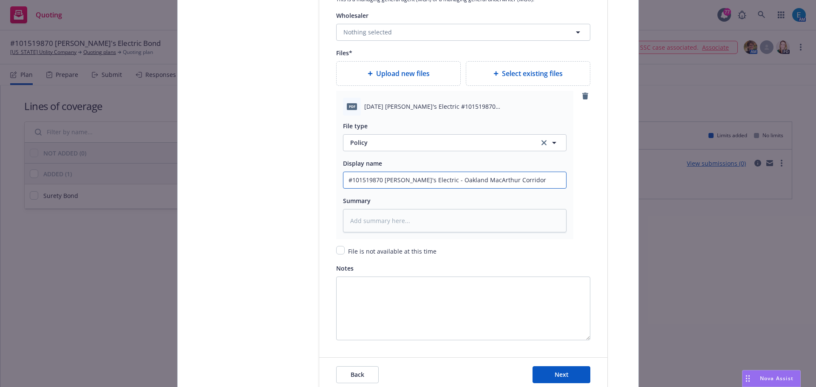
type input "#101519870 Ray's Electric - Oakland MacArthur Corridor"
click at [378, 221] on textarea at bounding box center [454, 220] width 223 height 23
paste textarea "#101519870 Ray's Electric - Oakland MacArthur Corridor"
type textarea "x"
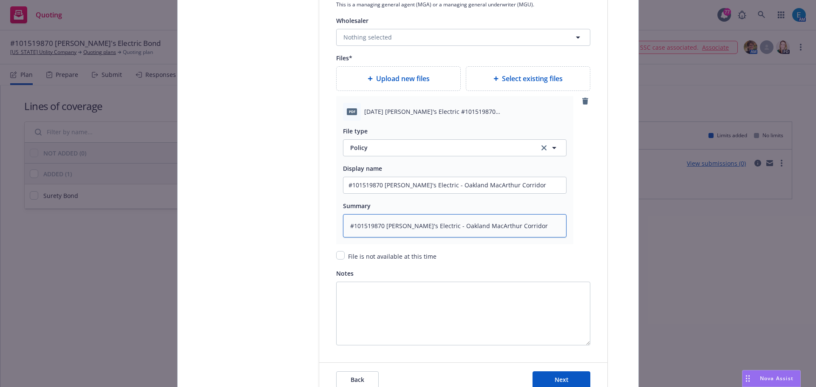
scroll to position [1046, 0]
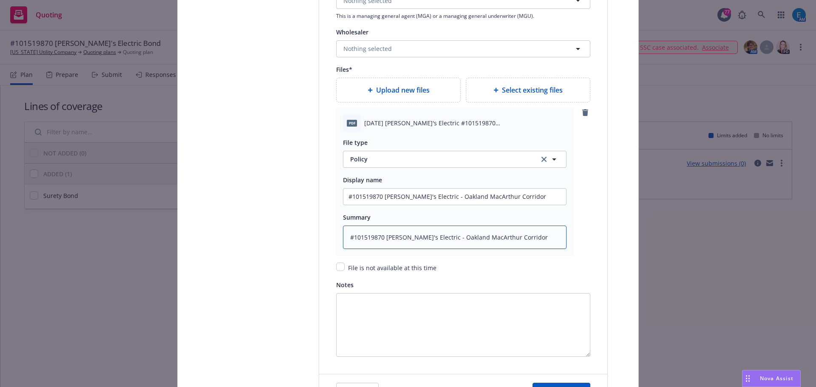
type textarea "#101519870 Ray's Electric - Oakland MacArthur Corridor"
click at [386, 90] on span "Upload new files" at bounding box center [403, 90] width 54 height 10
type textarea "x"
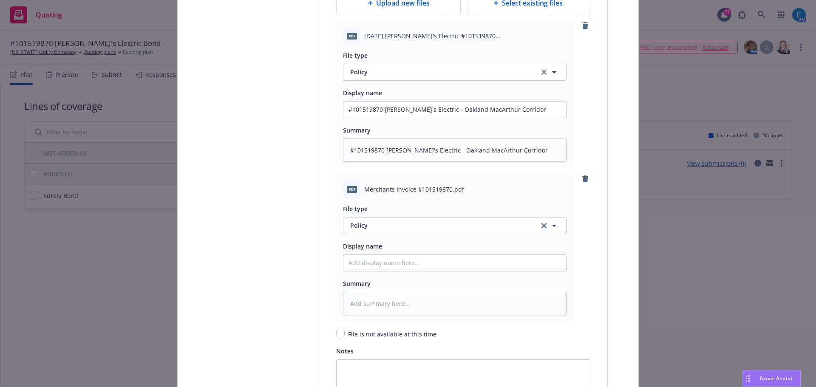
scroll to position [1174, 0]
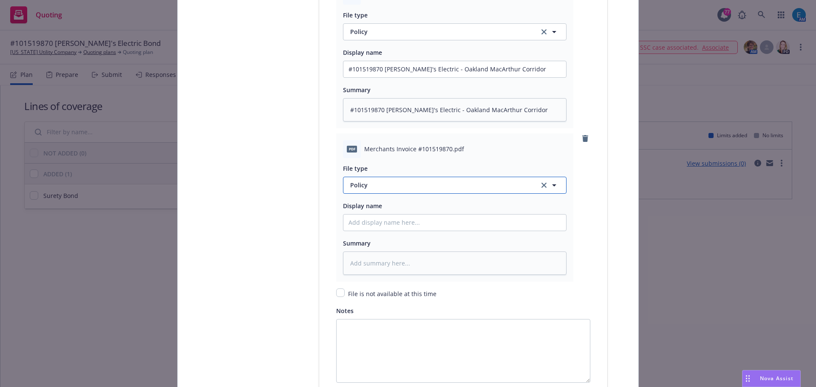
click at [387, 185] on span "Policy" at bounding box center [439, 185] width 179 height 9
type input "inv"
click at [381, 232] on span "Invoice - Third Party" at bounding box center [381, 231] width 59 height 9
click at [381, 77] on input "Policy display name" at bounding box center [454, 69] width 223 height 16
type textarea "x"
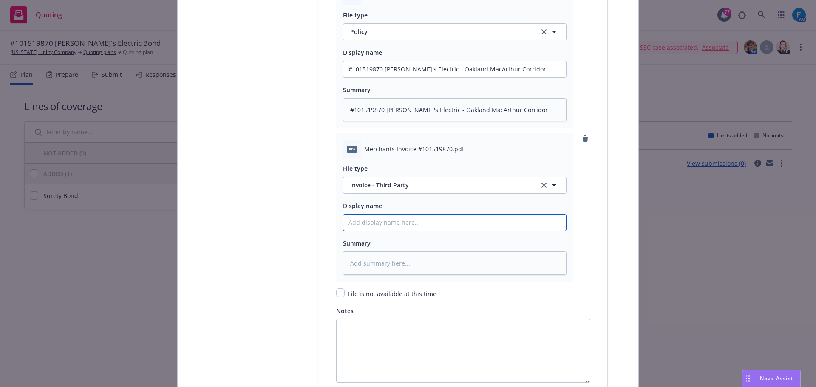
type input "#"
type textarea "x"
type input "#1"
type textarea "x"
type input "#10"
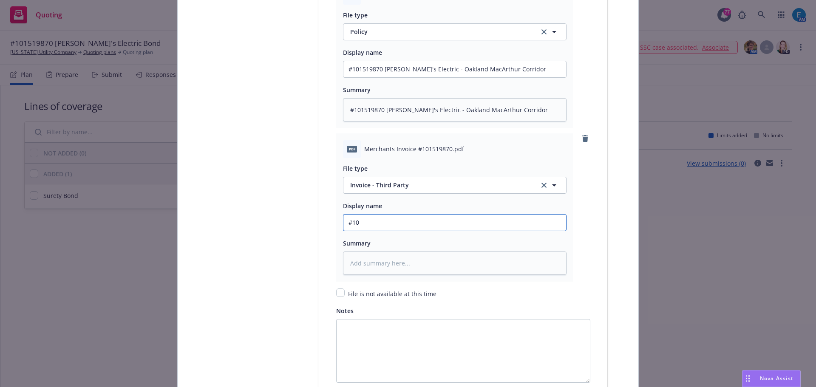
type textarea "x"
type input "#101"
type textarea "x"
type input "#1015"
type textarea "x"
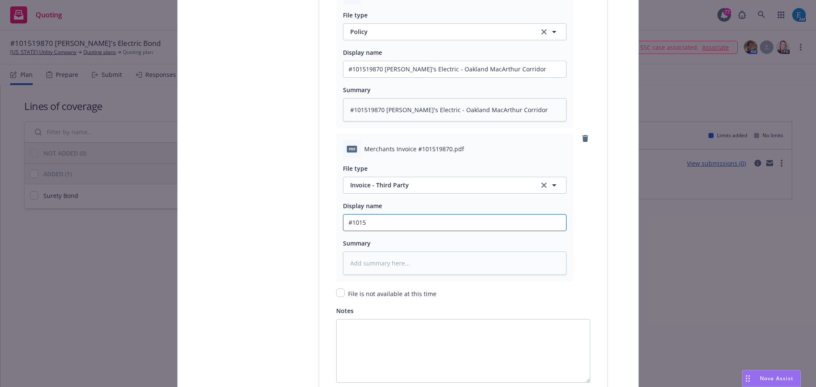
type input "#10151"
type textarea "x"
type input "#101519"
type textarea "x"
type input "#1015198"
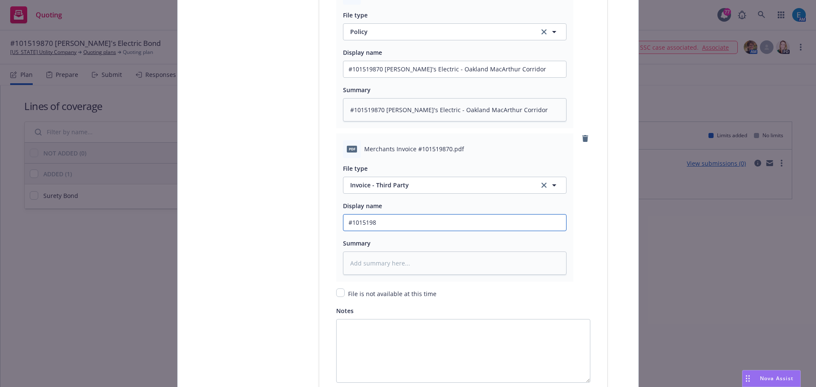
type textarea "x"
type input "#10151987"
type textarea "x"
type input "#101519870"
type textarea "x"
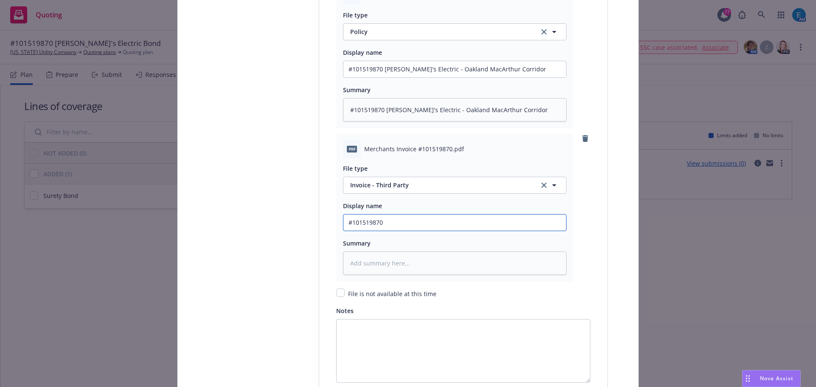
type input "#101519870"
type textarea "x"
type input "#101519870 M"
type textarea "x"
type input "#101519870 Me"
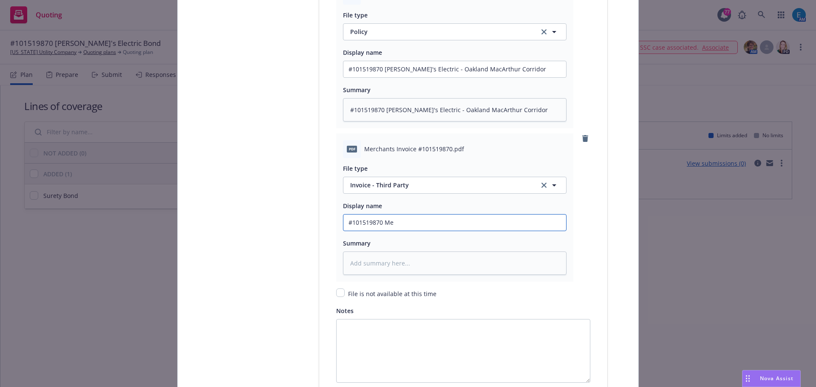
type textarea "x"
type input "#101519870 Mer"
type textarea "x"
type input "#101519870 Merc"
type textarea "x"
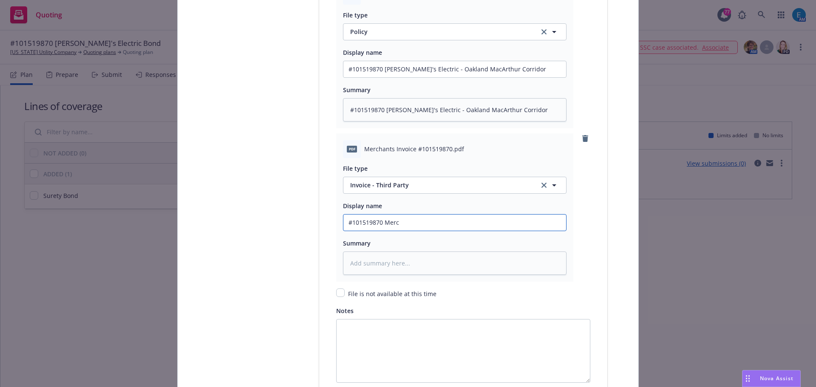
type input "#101519870 Merch"
type textarea "x"
type input "#101519870 Mercha"
type textarea "x"
type input "#101519870 Merchan"
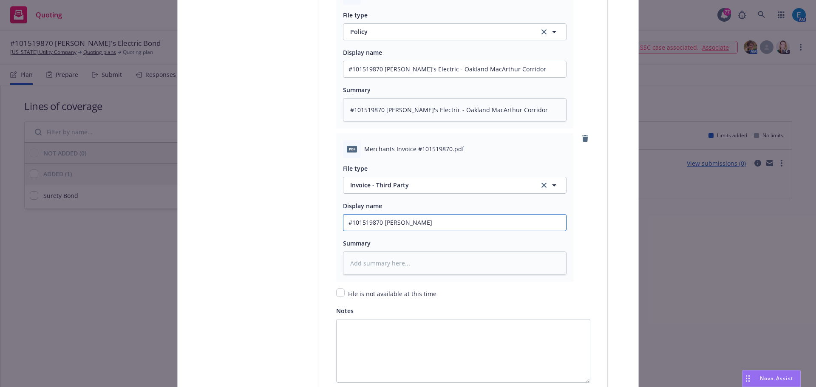
type textarea "x"
type input "#101519870 Merchant"
type textarea "x"
type input "#101519870 Merchants"
type textarea "x"
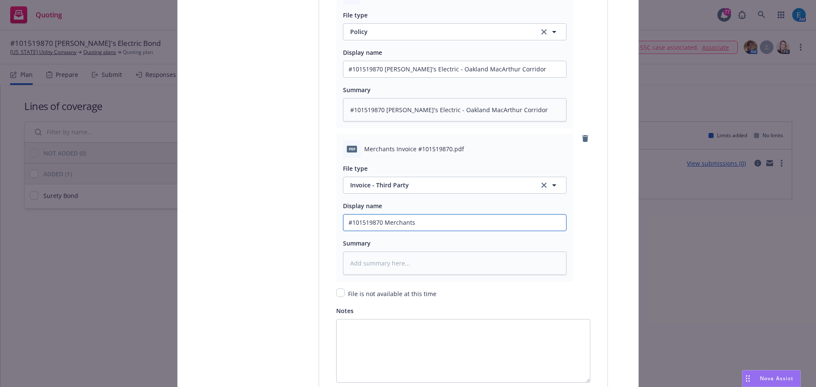
type input "#101519870 Merchants"
drag, startPoint x: 435, startPoint y: 223, endPoint x: 320, endPoint y: 219, distance: 115.2
click at [376, 266] on textarea at bounding box center [454, 262] width 223 height 23
paste textarea "#101519870 Merchants Invoice"
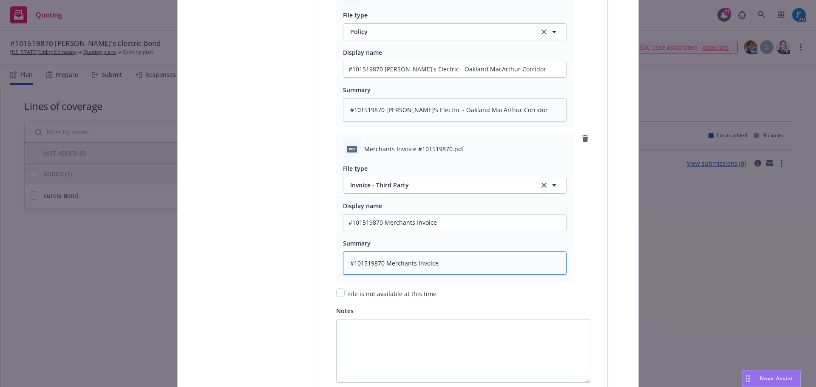
scroll to position [1284, 0]
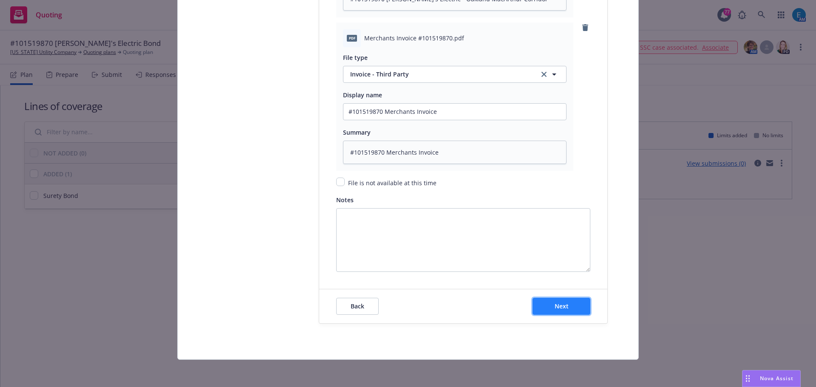
click at [559, 308] on span "Next" at bounding box center [561, 306] width 14 height 8
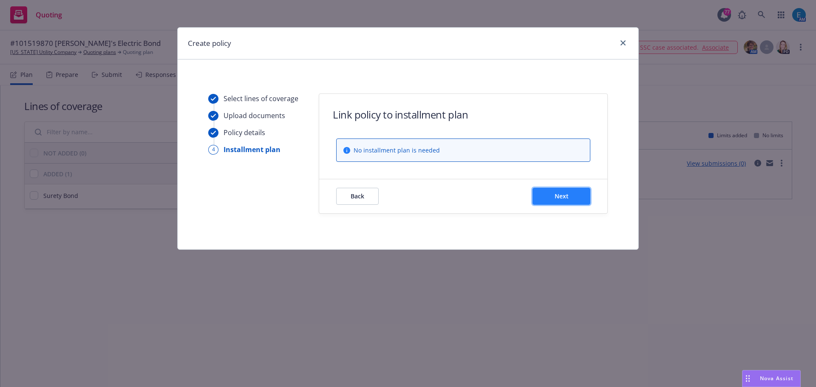
click at [570, 200] on button "Next" at bounding box center [561, 196] width 58 height 17
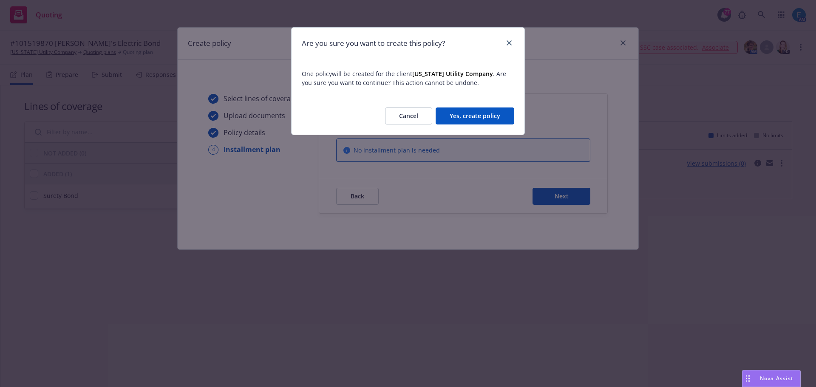
click at [481, 115] on button "Yes, create policy" at bounding box center [474, 115] width 79 height 17
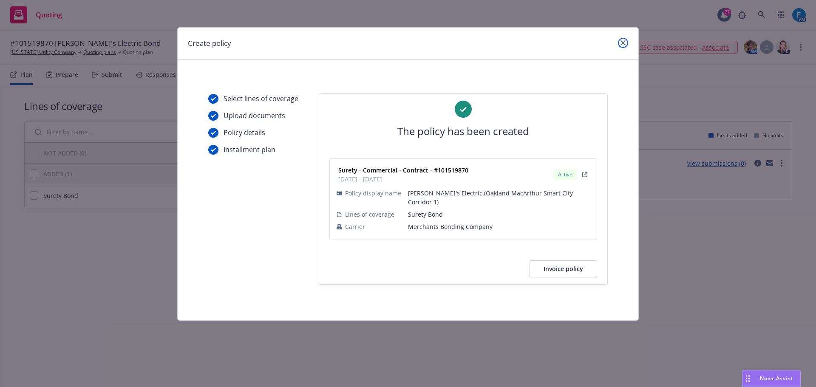
click at [623, 42] on icon "close" at bounding box center [622, 42] width 5 height 5
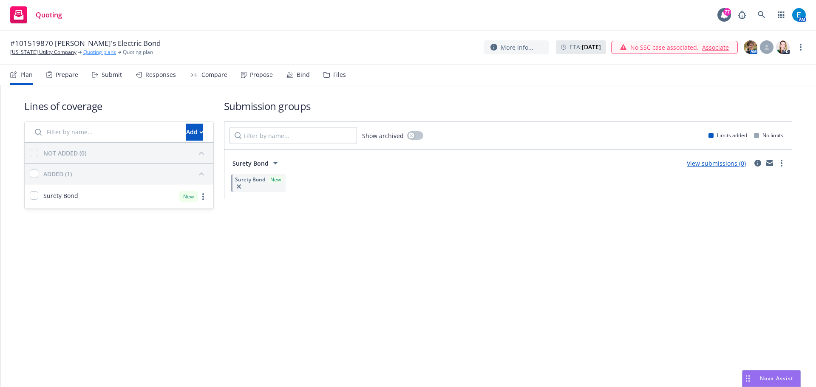
click at [99, 51] on link "Quoting plans" at bounding box center [99, 52] width 33 height 8
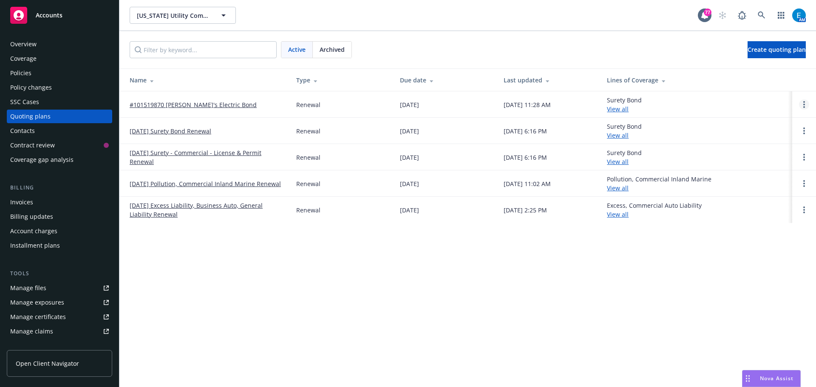
click at [802, 105] on link "Open options" at bounding box center [804, 104] width 10 height 10
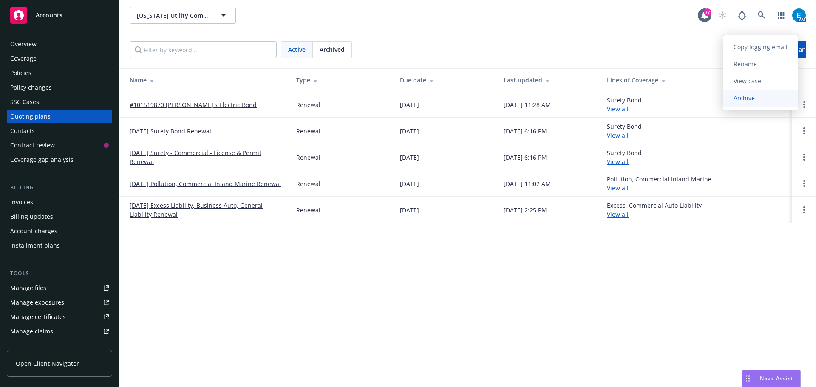
click at [753, 100] on span "Archive" at bounding box center [744, 98] width 42 height 8
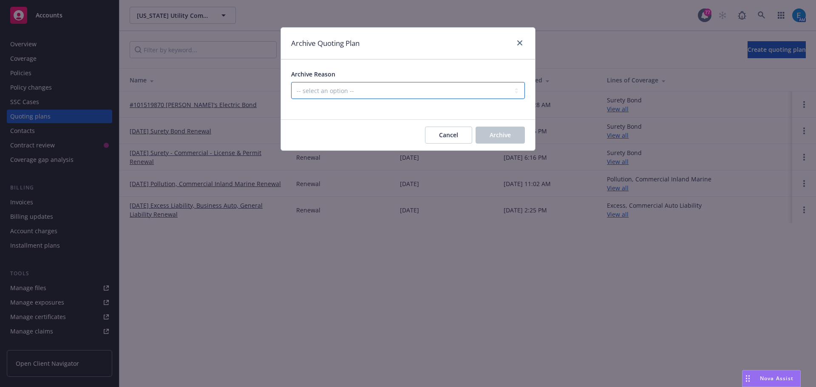
click at [384, 86] on select "-- select an option -- All policies in this renewal plan are auto-renewed Creat…" at bounding box center [408, 90] width 234 height 17
select select "ARCHIVED_RENEWAL_COMPLETED"
click at [291, 82] on select "-- select an option -- All policies in this renewal plan are auto-renewed Creat…" at bounding box center [408, 90] width 234 height 17
click at [507, 136] on span "Archive" at bounding box center [499, 135] width 21 height 8
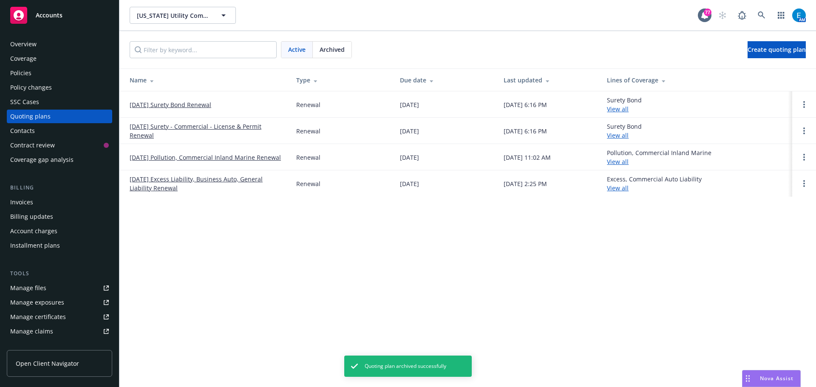
click at [27, 201] on div "Invoices" at bounding box center [21, 202] width 23 height 14
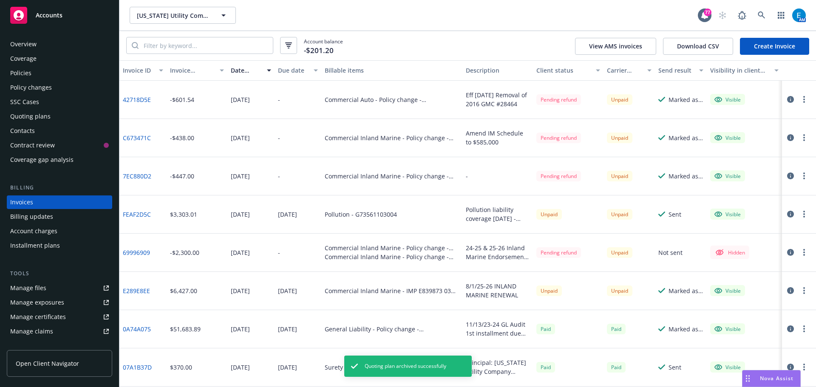
click at [763, 50] on link "Create Invoice" at bounding box center [773, 46] width 69 height 17
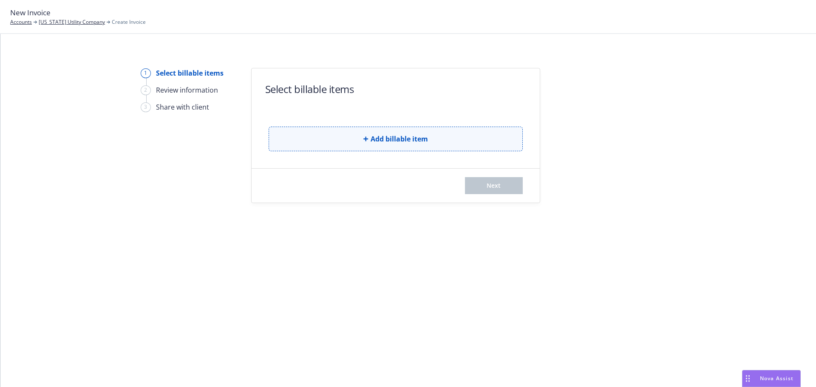
click at [380, 136] on span "Add billable item" at bounding box center [398, 139] width 57 height 10
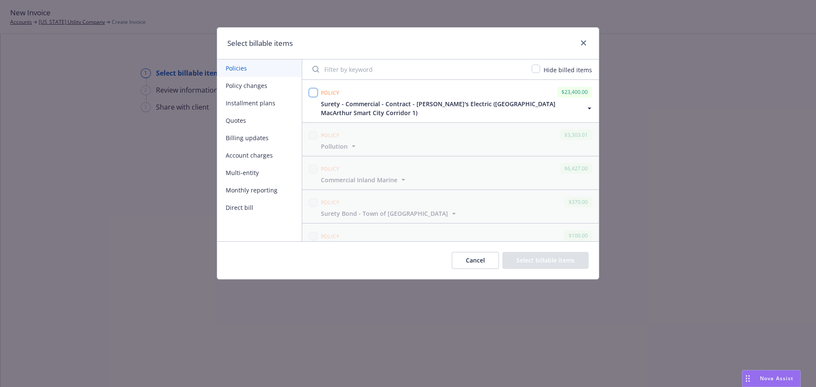
click at [310, 93] on input "checkbox" at bounding box center [313, 92] width 8 height 8
checkbox input "true"
click at [533, 263] on button "Select billable items" at bounding box center [545, 260] width 86 height 17
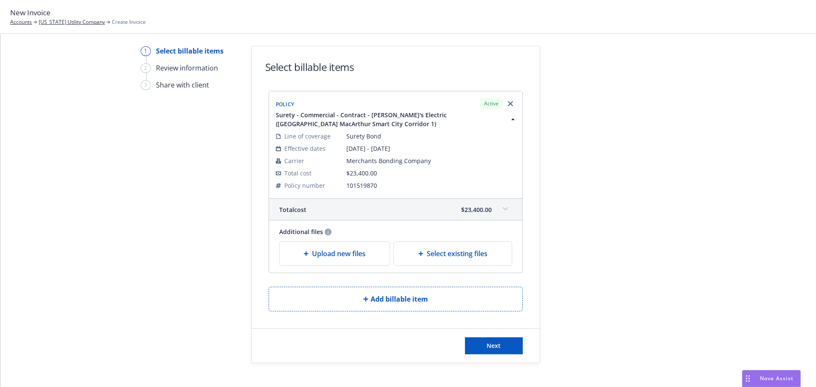
scroll to position [32, 0]
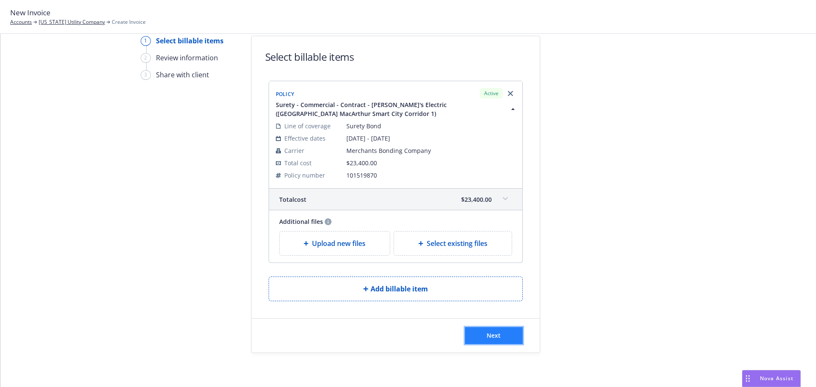
click at [486, 335] on span "Next" at bounding box center [493, 335] width 14 height 8
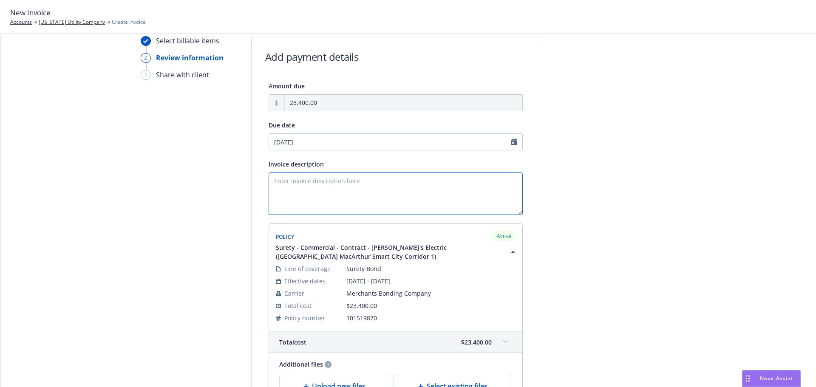
click at [278, 182] on textarea "Invoice description" at bounding box center [395, 193] width 254 height 42
click at [345, 189] on textarea "Obligee: Ray's Electric Contract/Bond Amount: $" at bounding box center [395, 193] width 254 height 42
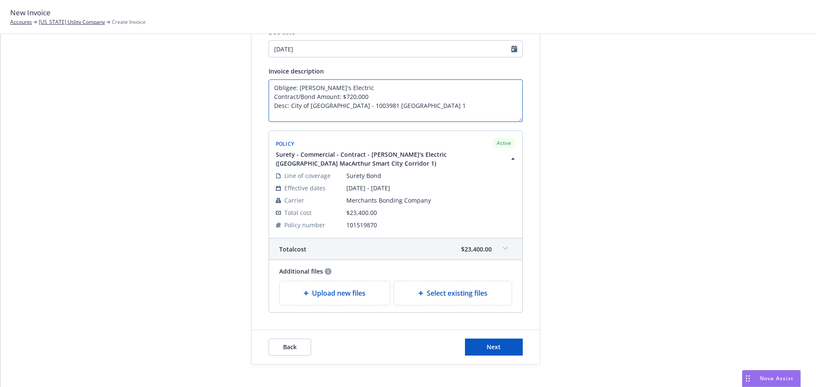
scroll to position [137, 0]
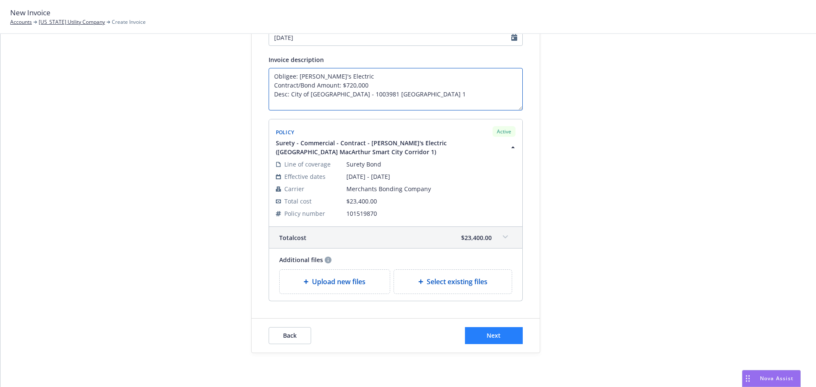
type textarea "Obligee: [PERSON_NAME]'s Electric Contract/Bond Amount: $720,000 Desc: City of …"
click at [480, 338] on button "Next" at bounding box center [494, 335] width 58 height 17
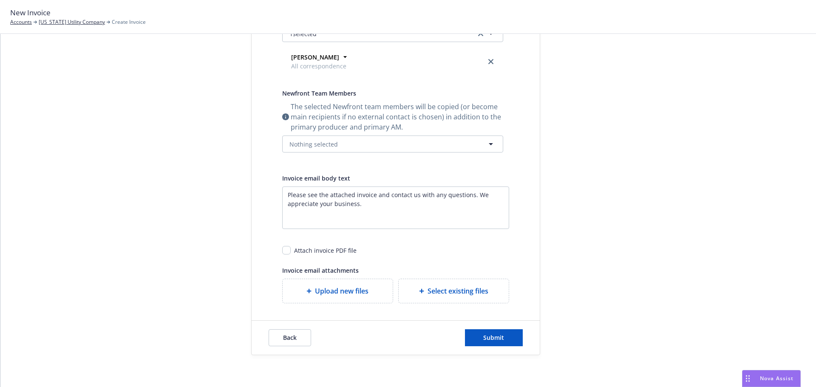
scroll to position [193, 0]
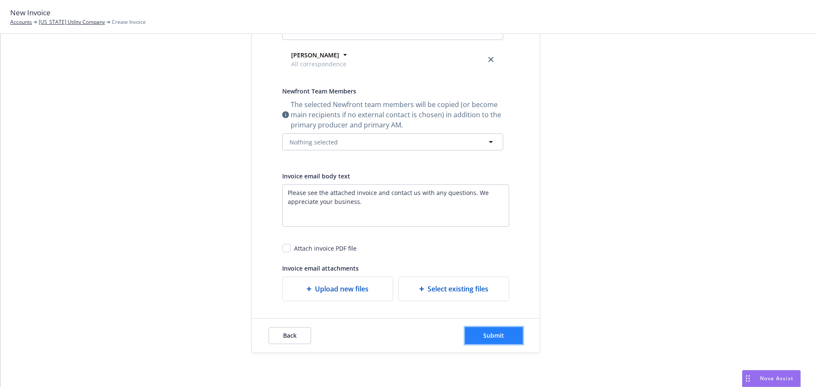
click at [485, 339] on span "Submit" at bounding box center [493, 335] width 21 height 8
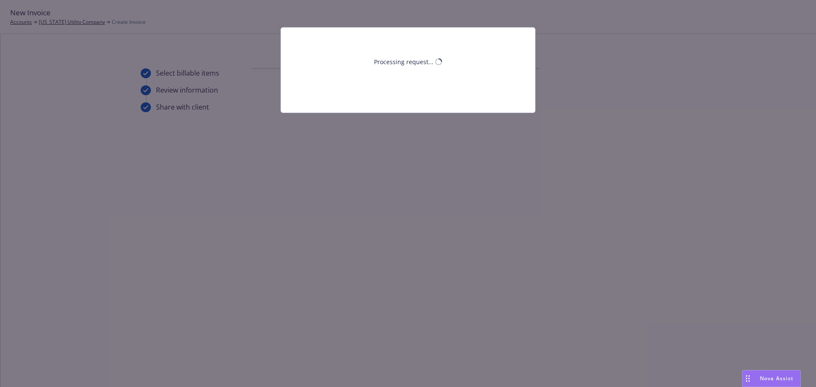
scroll to position [0, 0]
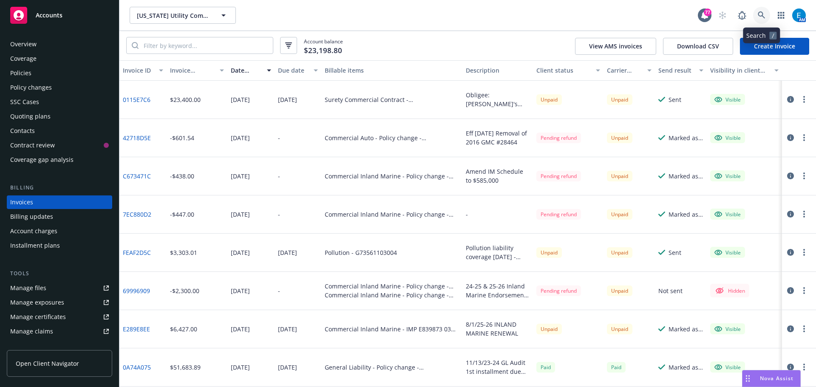
click at [759, 15] on icon at bounding box center [761, 15] width 8 height 8
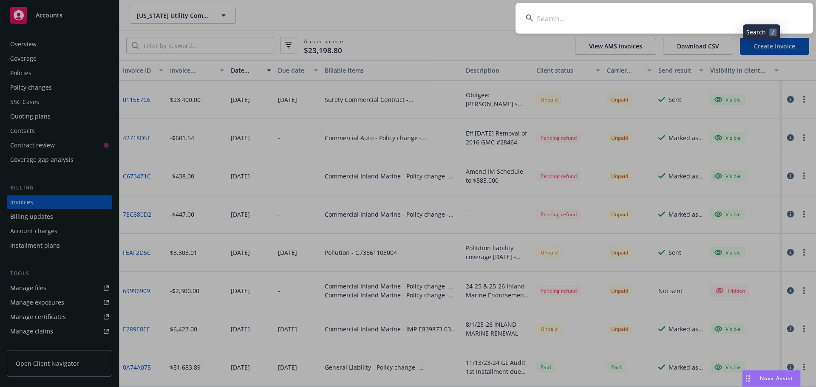
click at [758, 15] on input at bounding box center [663, 18] width 297 height 31
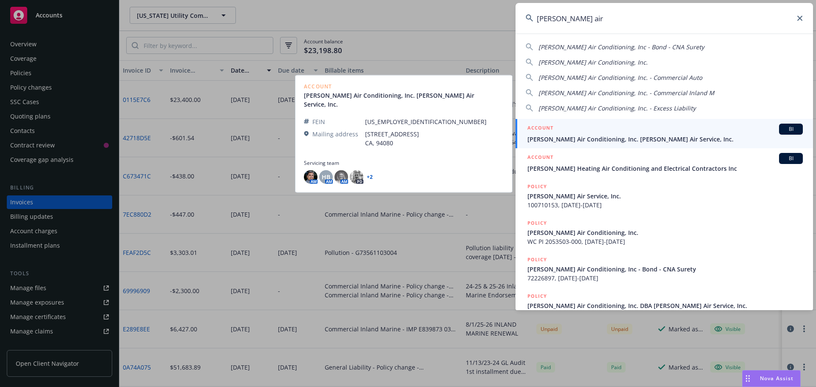
type input "brady air"
click at [600, 139] on span "Brady Air Conditioning, Inc. Brady Air Service, Inc." at bounding box center [664, 139] width 275 height 9
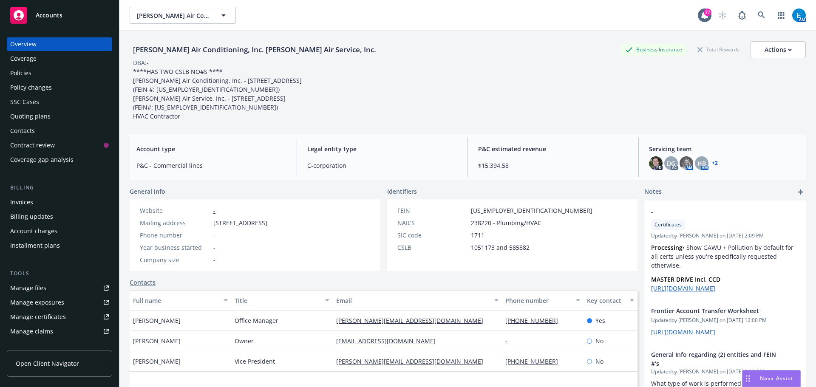
click at [27, 203] on div "Invoices" at bounding box center [21, 202] width 23 height 14
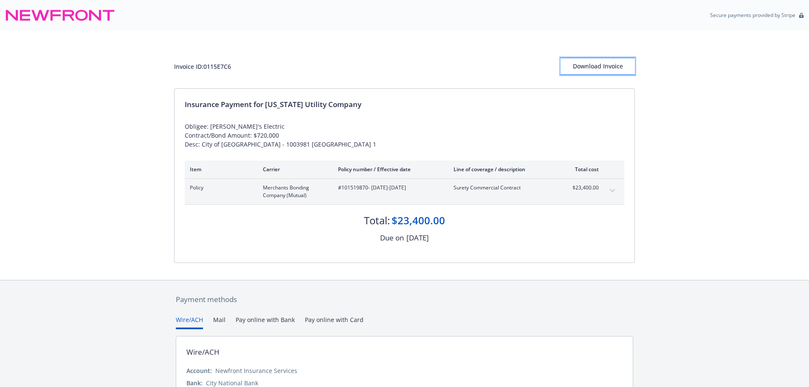
click at [601, 68] on div "Download Invoice" at bounding box center [598, 66] width 74 height 16
